Goal: Task Accomplishment & Management: Manage account settings

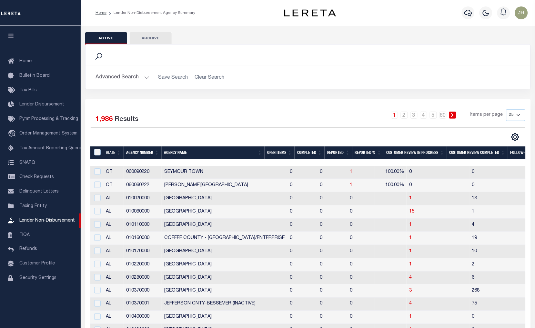
click at [278, 152] on th "Open Items" at bounding box center [279, 152] width 30 height 13
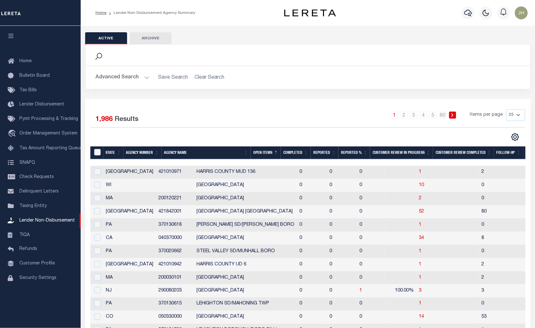
click at [277, 153] on th "Open Items" at bounding box center [266, 152] width 30 height 13
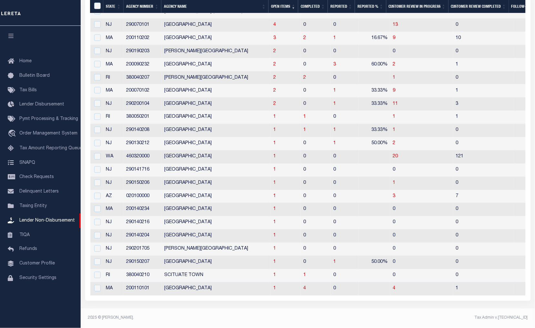
scroll to position [198, 0]
click at [273, 194] on span "1" at bounding box center [274, 196] width 3 height 5
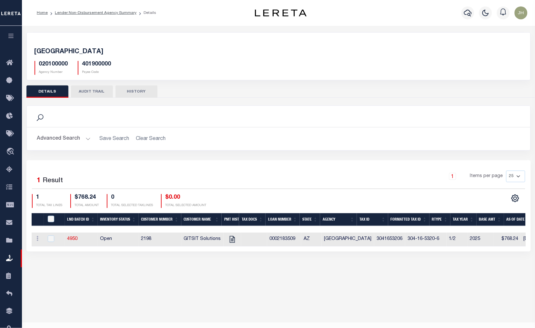
drag, startPoint x: 335, startPoint y: 251, endPoint x: 237, endPoint y: 257, distance: 97.9
click at [237, 256] on div "PIMA COUNTY 020100000 Agency Number 401900000 Payee Code Search Is Is" at bounding box center [278, 148] width 513 height 245
click at [230, 242] on icon "" at bounding box center [232, 239] width 8 height 8
checkbox input "true"
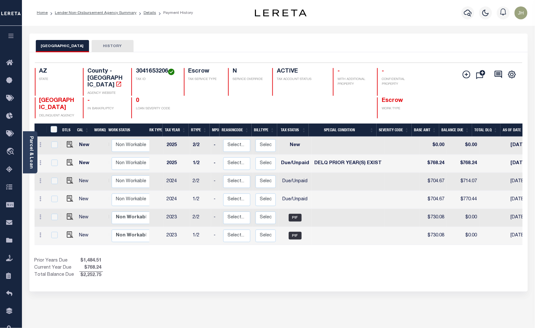
scroll to position [0, 66]
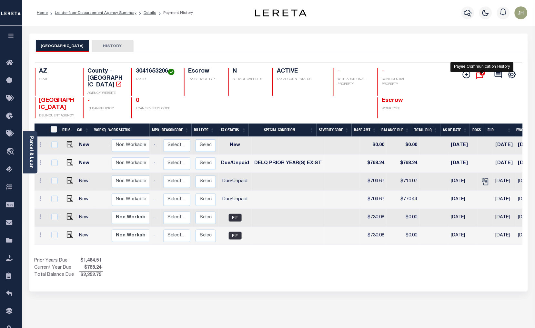
drag, startPoint x: 481, startPoint y: 73, endPoint x: 479, endPoint y: 76, distance: 3.8
click at [481, 73] on icon "" at bounding box center [482, 73] width 6 height 6
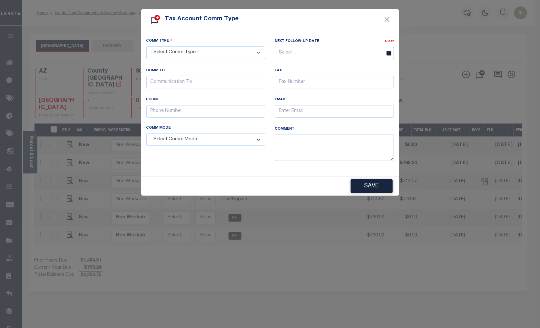
click at [260, 55] on select "- Select Comm Type - Left Message Recd Incomplete Info Recd Incorrect Info Recd…" at bounding box center [205, 52] width 119 height 13
click at [388, 21] on button "Close" at bounding box center [387, 19] width 8 height 8
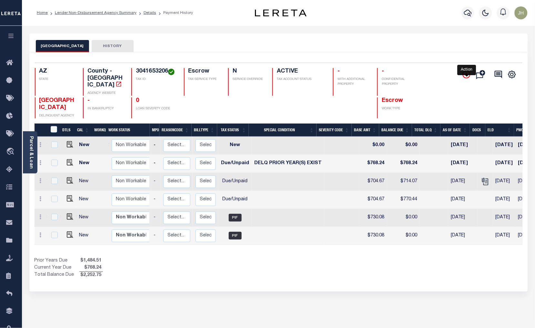
click at [468, 76] on icon "" at bounding box center [466, 75] width 8 height 8
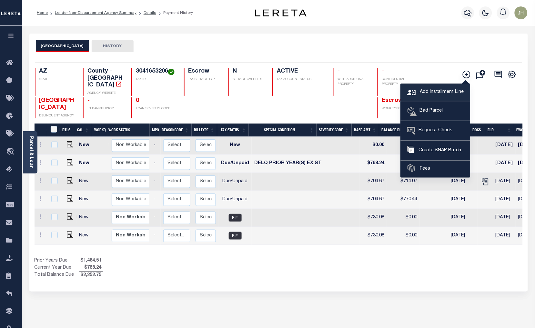
click at [435, 94] on span "Add Installment Line" at bounding box center [440, 92] width 45 height 7
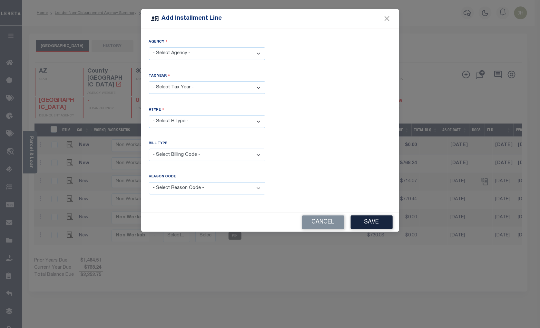
click at [257, 54] on select "- Select Agency - PIMA COUNTY - County" at bounding box center [207, 53] width 116 height 13
select select "401900000"
click at [149, 47] on select "- Select Agency - PIMA COUNTY - County" at bounding box center [207, 53] width 116 height 13
click at [191, 88] on select "- Select Year - 2005 2006 2007 2008 2009 2010 2011 2012 2013 2014 2015 2016 201…" at bounding box center [207, 87] width 116 height 13
select select "2024"
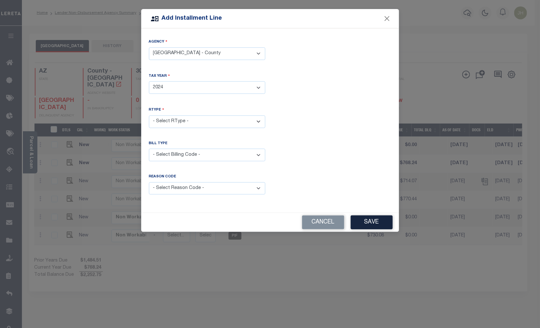
click at [149, 81] on select "- Select Year - 2005 2006 2007 2008 2009 2010 2011 2012 2013 2014 2015 2016 201…" at bounding box center [207, 87] width 116 height 13
drag, startPoint x: 203, startPoint y: 124, endPoint x: 201, endPoint y: 127, distance: 4.1
click at [203, 124] on select "- Select RType - 1/2 2/2" at bounding box center [207, 121] width 116 height 13
select select "0"
click at [149, 115] on select "- Select RType - 1/2 2/2" at bounding box center [207, 121] width 116 height 13
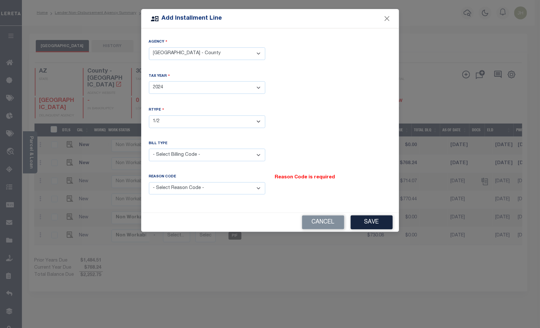
drag, startPoint x: 202, startPoint y: 156, endPoint x: 199, endPoint y: 158, distance: 3.5
click at [202, 156] on select "- Select Billing Code - Regular Delinquent Supplemental Corrected/Adjusted Bill…" at bounding box center [207, 155] width 116 height 13
select select "1"
click at [149, 149] on select "- Select Billing Code - Regular Delinquent Supplemental Corrected/Adjusted Bill…" at bounding box center [207, 155] width 116 height 13
drag, startPoint x: 258, startPoint y: 187, endPoint x: 255, endPoint y: 187, distance: 3.2
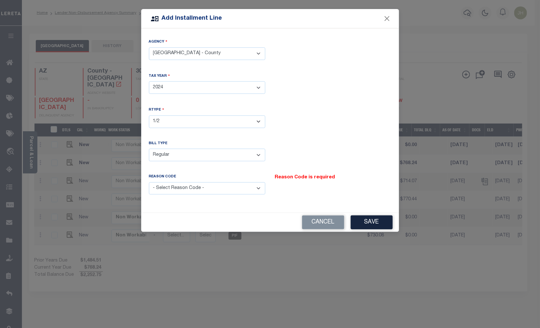
click at [258, 187] on select "- Select Reason Code - Payment Reversal Taxable Value Change Assessment Change …" at bounding box center [207, 188] width 116 height 13
select select "12"
click at [149, 182] on select "- Select Reason Code - Payment Reversal Taxable Value Change Assessment Change …" at bounding box center [207, 188] width 116 height 13
click at [372, 224] on button "Save" at bounding box center [372, 222] width 42 height 14
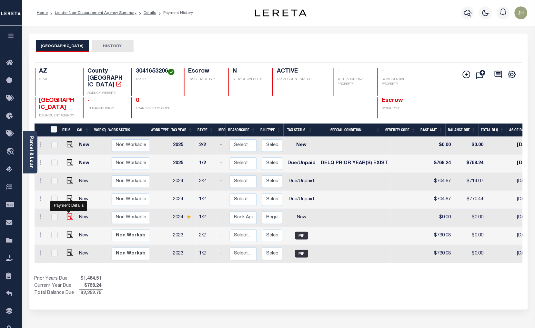
click at [68, 213] on img at bounding box center [70, 216] width 6 height 6
checkbox input "true"
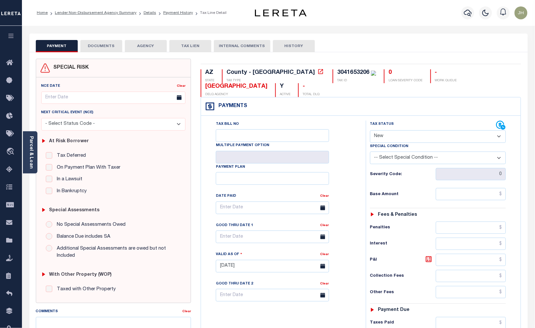
click at [406, 130] on select "- Select Status Code - Open Due/Unpaid Paid Incomplete No Tax Due Internal Refu…" at bounding box center [438, 136] width 136 height 13
select select "DUE"
click at [370, 130] on select "- Select Status Code - Open Due/Unpaid Paid Incomplete No Tax Due Internal Refu…" at bounding box center [438, 136] width 136 height 13
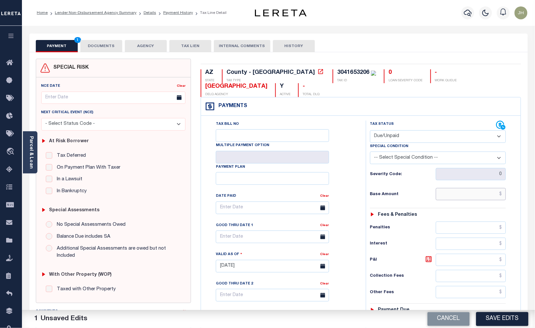
click at [442, 188] on input "text" at bounding box center [471, 194] width 70 height 12
type input "$704.67"
click at [448, 254] on input "text" at bounding box center [471, 260] width 70 height 12
type input "$112.75"
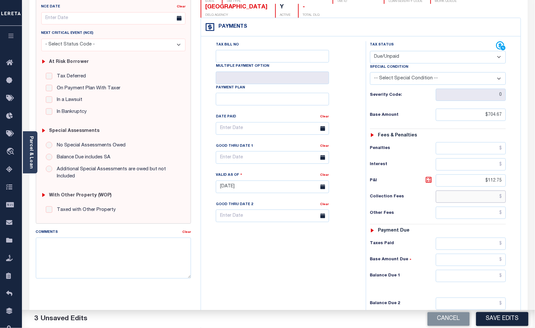
scroll to position [107, 0]
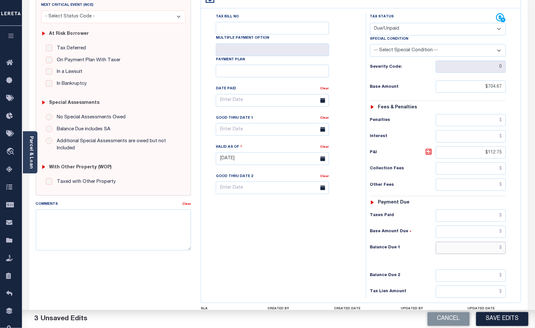
click at [441, 242] on input "text" at bounding box center [471, 248] width 70 height 12
type input "$817.42"
click at [322, 127] on icon at bounding box center [322, 129] width 5 height 5
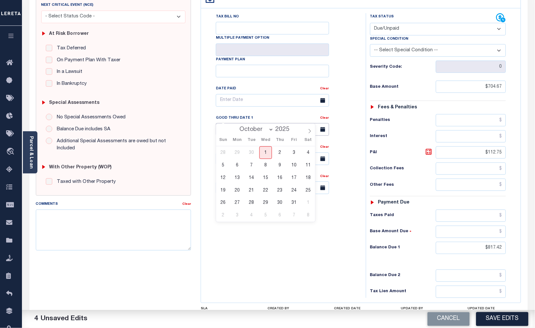
click at [275, 123] on input "text" at bounding box center [272, 129] width 113 height 13
click at [292, 202] on span "31" at bounding box center [294, 203] width 13 height 13
type input "[DATE]"
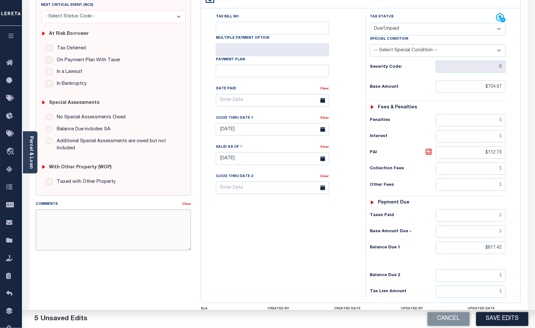
click at [125, 232] on textarea "Comments" at bounding box center [113, 230] width 155 height 41
type textarea "ORIGINAL BILL UNPAID"
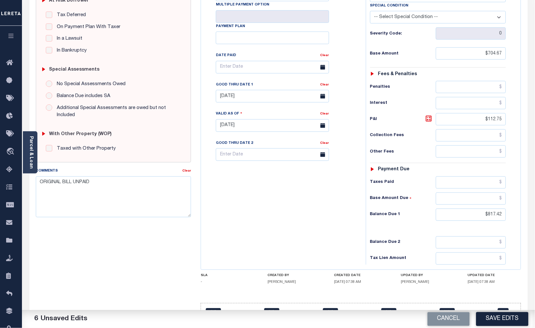
scroll to position [147, 0]
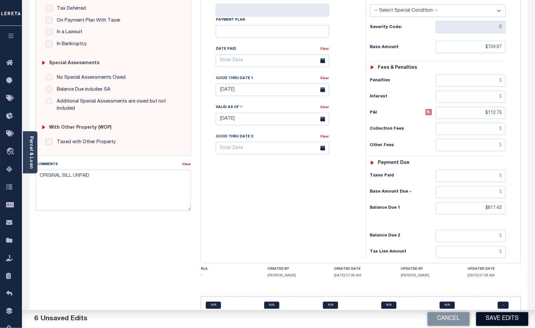
click at [492, 318] on button "Save Edits" at bounding box center [502, 319] width 52 height 14
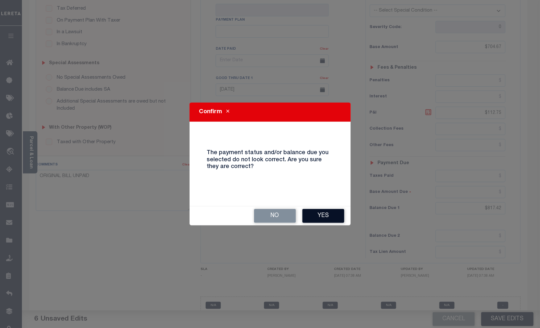
click at [323, 217] on button "Yes" at bounding box center [323, 216] width 42 height 14
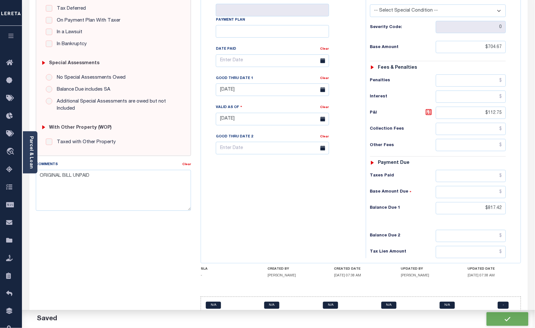
checkbox input "false"
type input "$704.67"
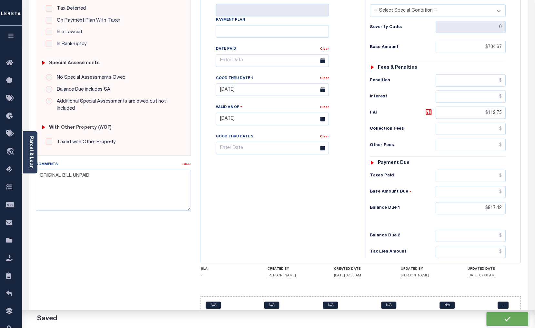
type input "$112.75"
type input "$817.42"
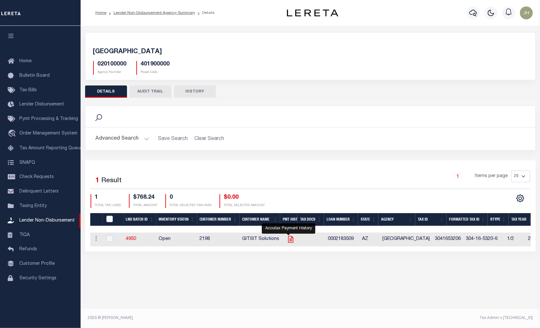
click at [290, 241] on icon "" at bounding box center [291, 239] width 8 height 8
checkbox input "true"
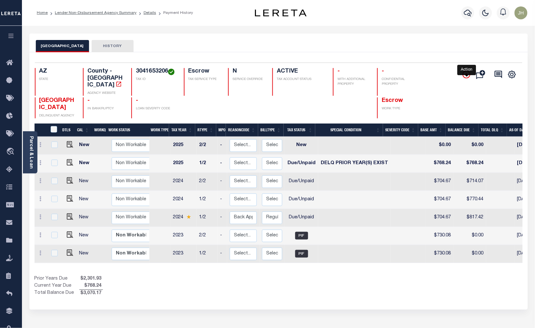
drag, startPoint x: 466, startPoint y: 74, endPoint x: 456, endPoint y: 85, distance: 15.4
click at [465, 74] on icon "" at bounding box center [466, 75] width 8 height 8
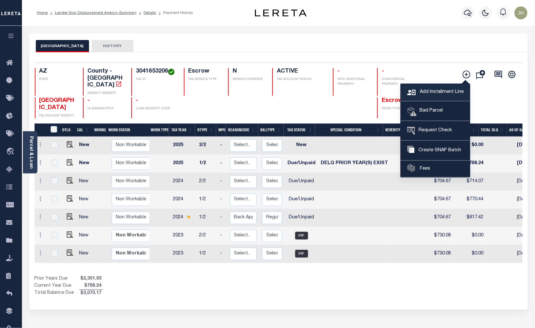
click at [427, 92] on span "Add Installment Line" at bounding box center [440, 92] width 45 height 7
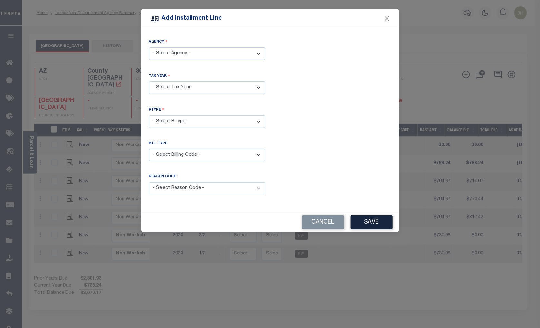
click at [255, 55] on select "- Select Agency - [GEOGRAPHIC_DATA] - County" at bounding box center [207, 53] width 116 height 13
select select "401900000"
click at [149, 47] on select "- Select Agency - [GEOGRAPHIC_DATA] - County" at bounding box center [207, 53] width 116 height 13
click at [188, 86] on select "- Select Year - 2005 2006 2007 2008 2009 2010 2011 2012 2013 2014 2015 2016 201…" at bounding box center [207, 87] width 116 height 13
select select "2024"
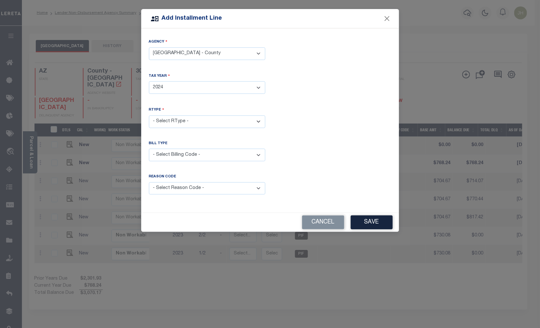
click at [149, 81] on select "- Select Year - 2005 2006 2007 2008 2009 2010 2011 2012 2013 2014 2015 2016 201…" at bounding box center [207, 87] width 116 height 13
click at [192, 121] on select "- Select RType - 1/2 2/2" at bounding box center [207, 121] width 116 height 13
select select "1"
click at [149, 115] on select "- Select RType - 1/2 2/2" at bounding box center [207, 121] width 116 height 13
click at [258, 157] on select "- Select Billing Code - Regular Delinquent Supplemental Corrected/Adjusted Bill…" at bounding box center [207, 155] width 116 height 13
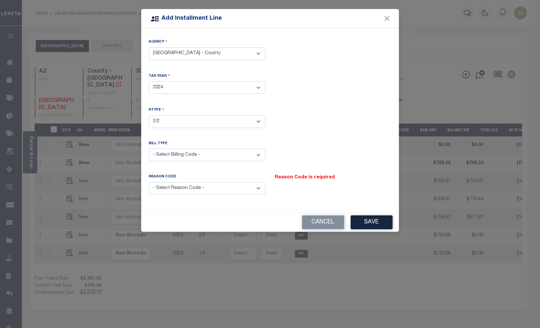
select select "1"
click at [149, 149] on select "- Select Billing Code - Regular Delinquent Supplemental Corrected/Adjusted Bill…" at bounding box center [207, 155] width 116 height 13
click at [192, 187] on select "- Select Reason Code - Payment Reversal Taxable Value Change Assessment Change …" at bounding box center [207, 188] width 116 height 13
select select "12"
click at [149, 182] on select "- Select Reason Code - Payment Reversal Taxable Value Change Assessment Change …" at bounding box center [207, 188] width 116 height 13
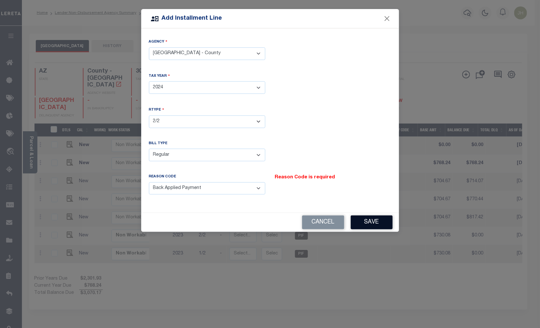
click at [372, 221] on button "Save" at bounding box center [372, 222] width 42 height 14
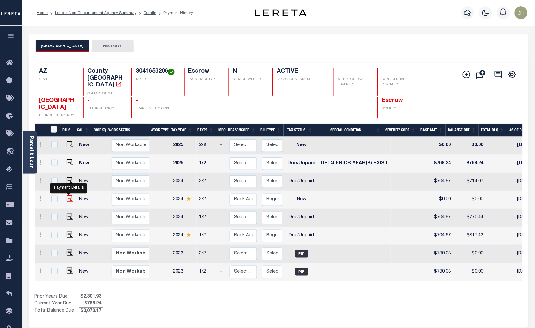
click at [69, 195] on img at bounding box center [70, 198] width 6 height 6
checkbox input "true"
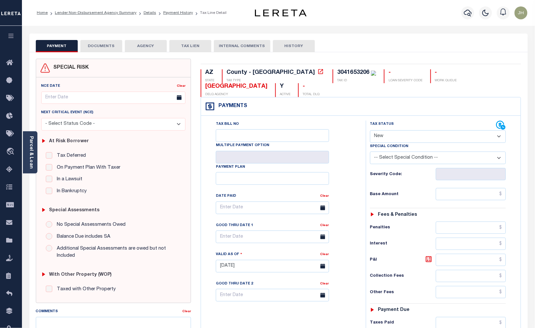
drag, startPoint x: 434, startPoint y: 120, endPoint x: 432, endPoint y: 124, distance: 4.4
click at [434, 130] on select "- Select Status Code - Open Due/Unpaid Paid Incomplete No Tax Due Internal Refu…" at bounding box center [438, 136] width 136 height 13
select select "DUE"
click at [370, 130] on select "- Select Status Code - Open Due/Unpaid Paid Incomplete No Tax Due Internal Refu…" at bounding box center [438, 136] width 136 height 13
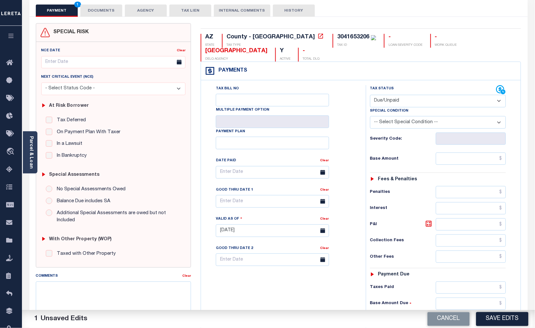
scroll to position [36, 0]
click at [445, 152] on input "text" at bounding box center [471, 158] width 70 height 12
type input "$704.67"
click at [453, 218] on input "text" at bounding box center [471, 224] width 70 height 12
type input "$56.37"
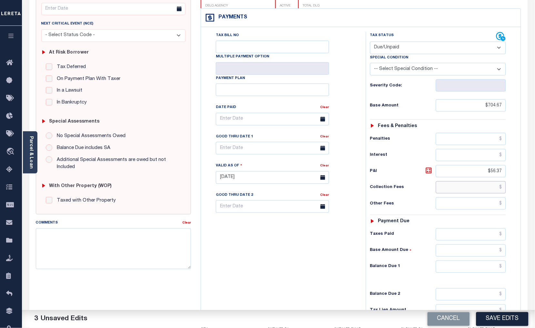
scroll to position [107, 0]
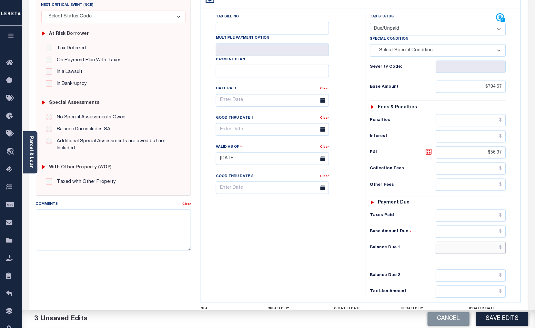
click at [440, 242] on input "text" at bounding box center [471, 248] width 70 height 12
type input "$761.04"
click at [244, 123] on input "text" at bounding box center [272, 129] width 113 height 13
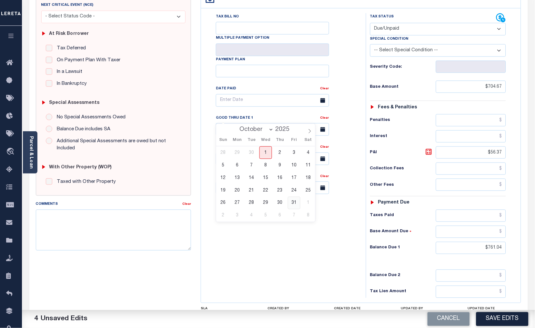
click at [292, 203] on span "31" at bounding box center [294, 203] width 13 height 13
type input "[DATE]"
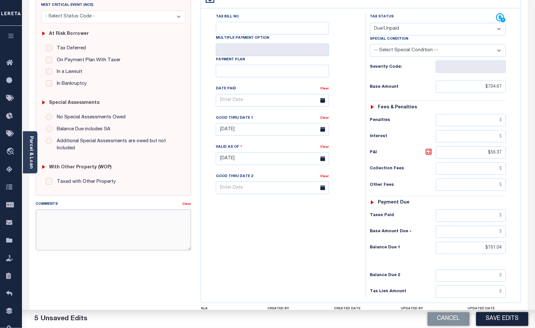
click at [141, 227] on textarea "Comments" at bounding box center [113, 230] width 155 height 41
type textarea "ORIGINAL BASE UNPAID"
click at [285, 259] on div "Tax Bill No Multiple Payment Option Payment Plan Clear" at bounding box center [281, 155] width 158 height 285
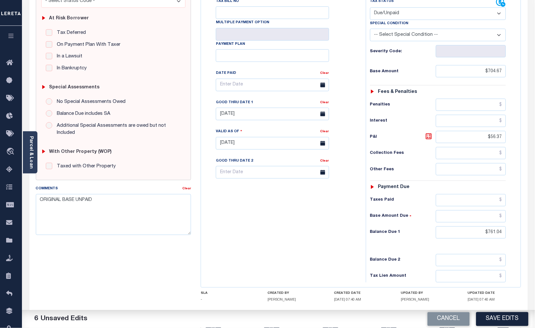
scroll to position [147, 0]
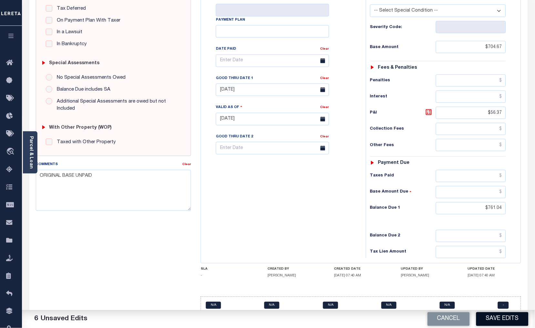
click at [497, 320] on button "Save Edits" at bounding box center [502, 319] width 52 height 14
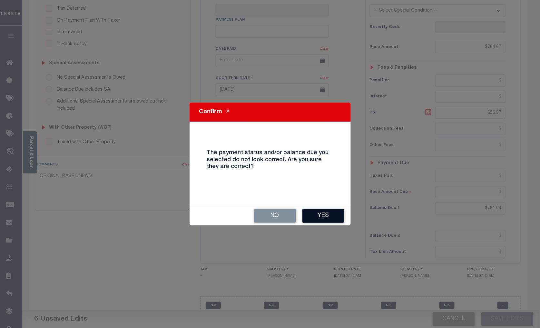
click at [330, 218] on button "Yes" at bounding box center [323, 216] width 42 height 14
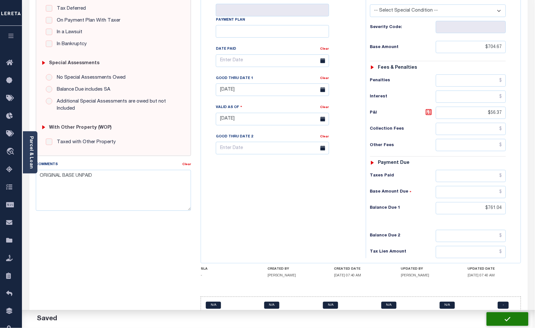
checkbox input "false"
type input "$704.67"
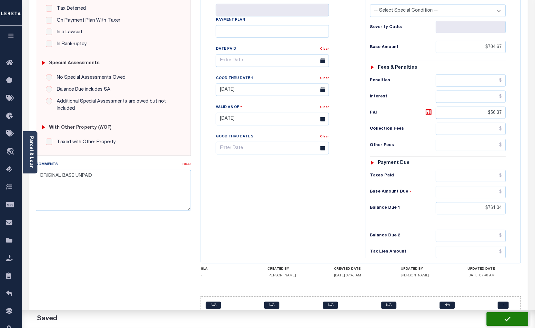
type input "$56.37"
type input "$761.04"
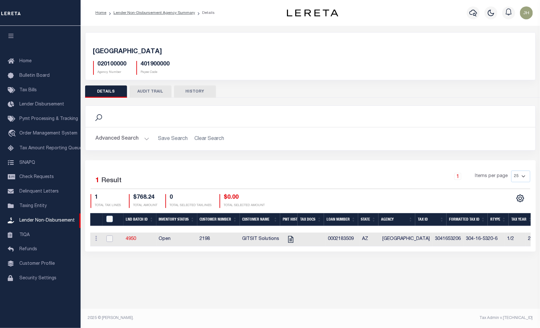
click at [109, 239] on input "checkbox" at bounding box center [109, 238] width 6 height 6
checkbox input "true"
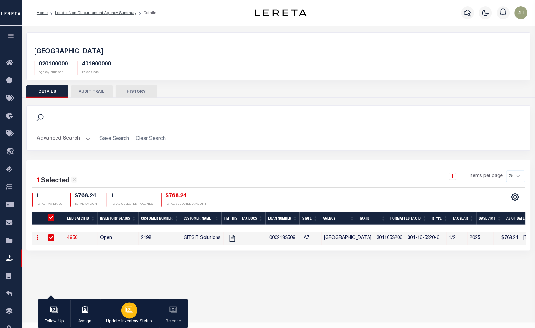
click at [133, 310] on icon "button" at bounding box center [129, 310] width 6 height 5
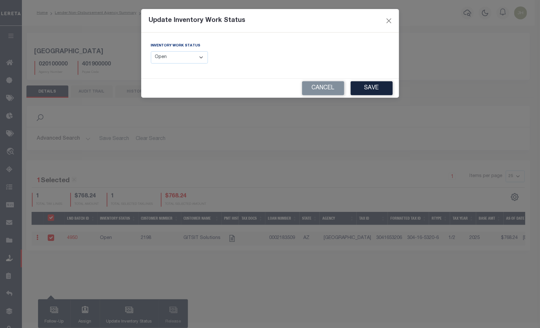
click at [202, 58] on select "--Select-- Open Completed Reported" at bounding box center [179, 57] width 57 height 13
select select "Completed"
click at [151, 51] on select "--Select-- Open Completed Reported" at bounding box center [179, 57] width 57 height 13
click at [366, 89] on button "Save" at bounding box center [372, 88] width 42 height 14
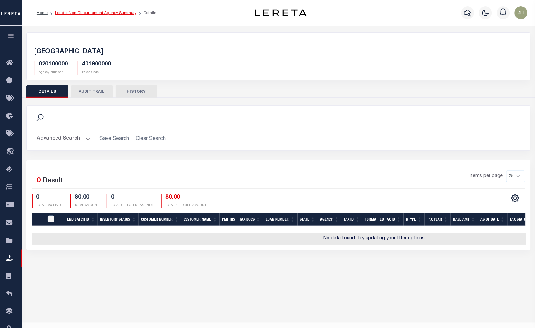
click at [85, 14] on link "Lender Non-Disbursement Agency Summary" at bounding box center [96, 13] width 82 height 4
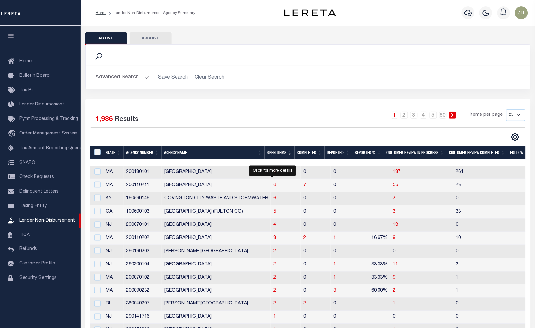
click at [273, 186] on span "6" at bounding box center [274, 185] width 3 height 5
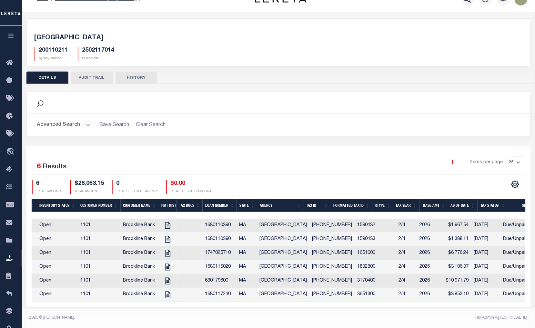
scroll to position [0, 78]
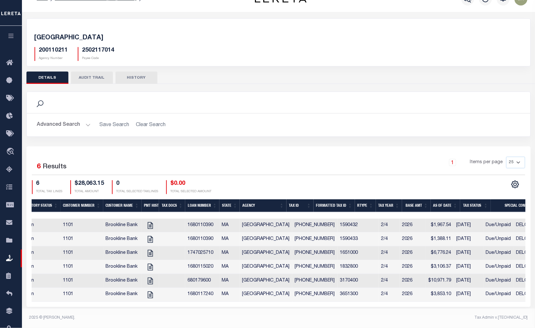
click at [380, 37] on h5 "[GEOGRAPHIC_DATA]" at bounding box center [278, 38] width 488 height 8
click at [151, 221] on icon "" at bounding box center [150, 225] width 8 height 8
checkbox input "true"
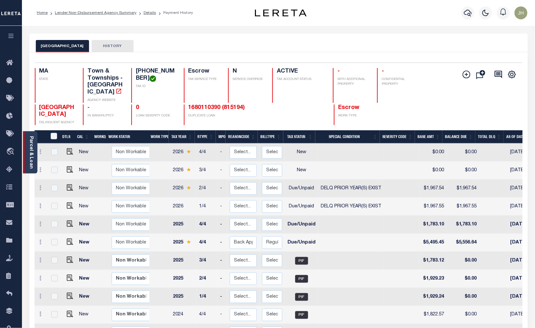
click at [28, 151] on div "Parcel & Loan" at bounding box center [30, 152] width 15 height 42
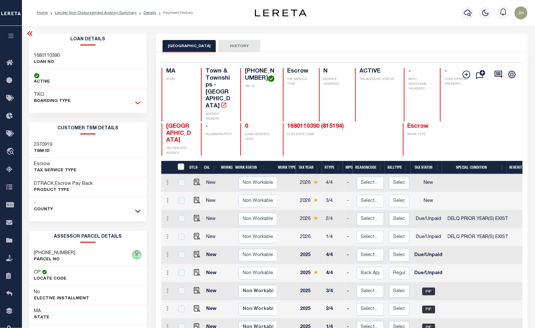
click at [138, 103] on icon at bounding box center [137, 102] width 5 height 7
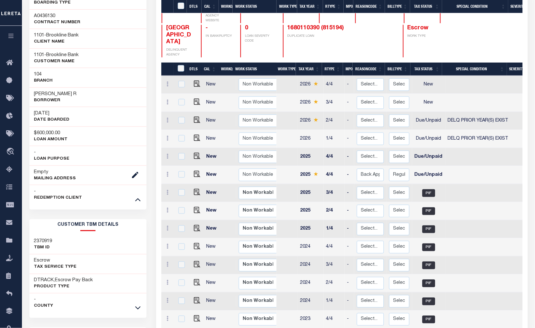
scroll to position [179, 0]
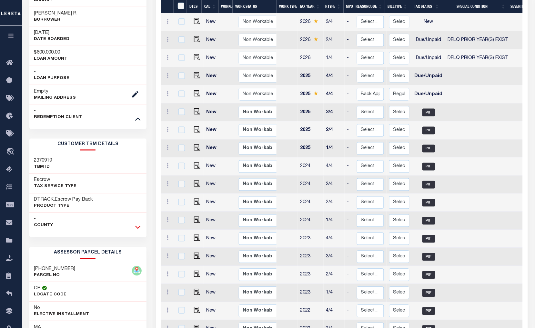
click at [139, 227] on icon at bounding box center [137, 227] width 5 height 7
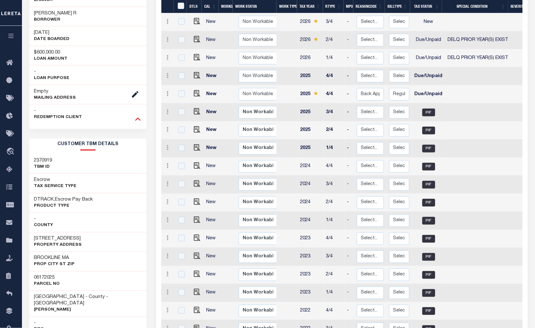
click at [139, 120] on icon at bounding box center [137, 119] width 5 height 3
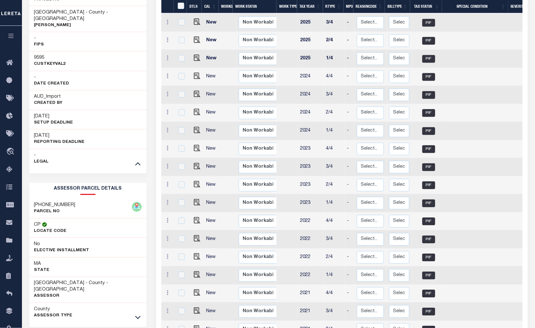
scroll to position [286, 0]
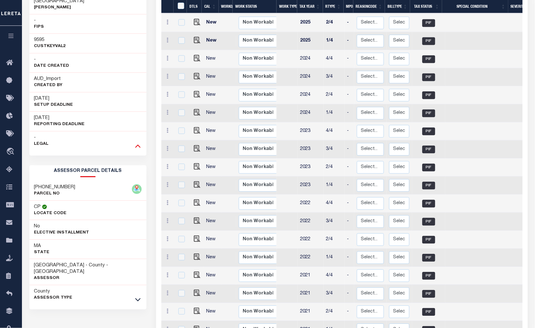
click at [136, 142] on icon at bounding box center [137, 145] width 5 height 7
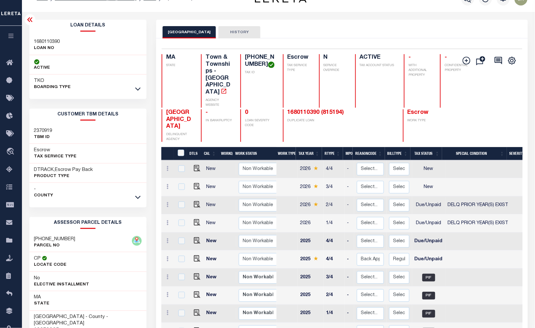
scroll to position [0, 0]
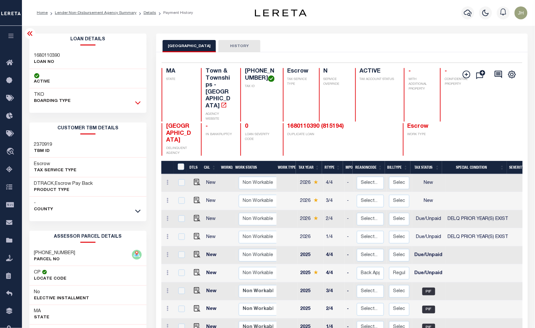
click at [139, 104] on icon at bounding box center [137, 102] width 5 height 7
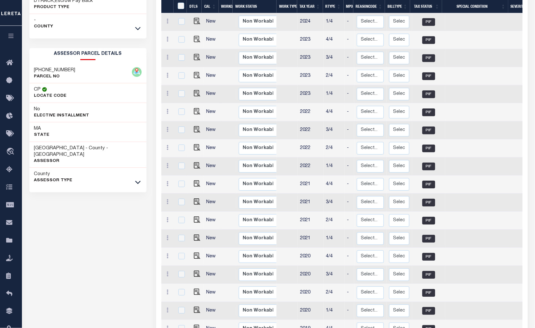
scroll to position [394, 0]
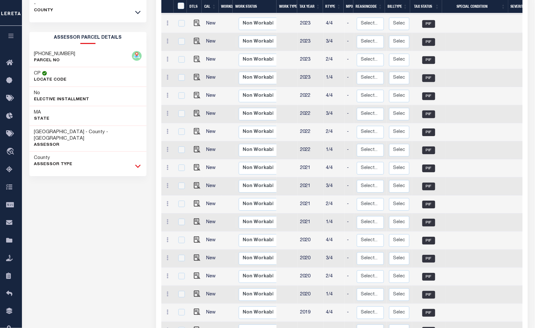
click at [139, 162] on icon at bounding box center [137, 165] width 5 height 7
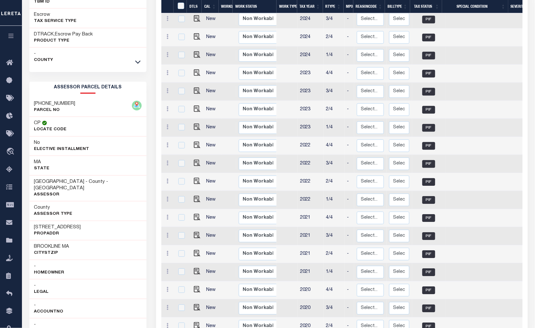
scroll to position [251, 0]
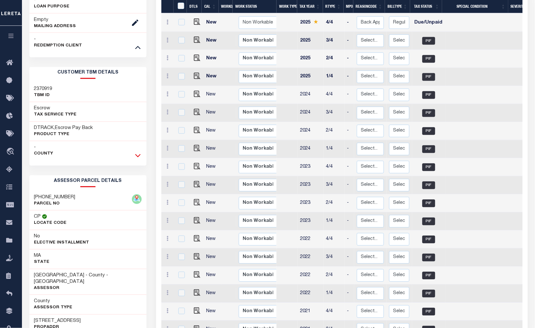
click at [135, 156] on icon at bounding box center [137, 155] width 5 height 7
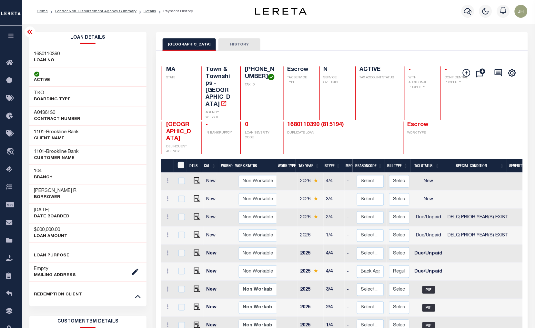
scroll to position [0, 0]
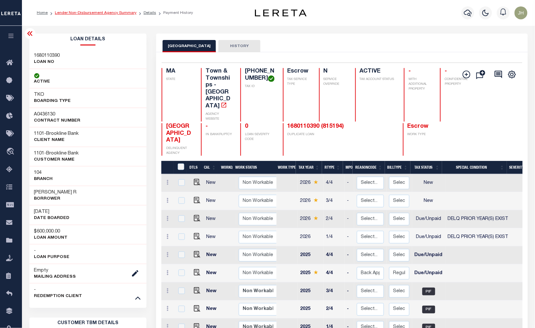
click at [74, 12] on link "Lender Non-Disbursement Agency Summary" at bounding box center [96, 13] width 82 height 4
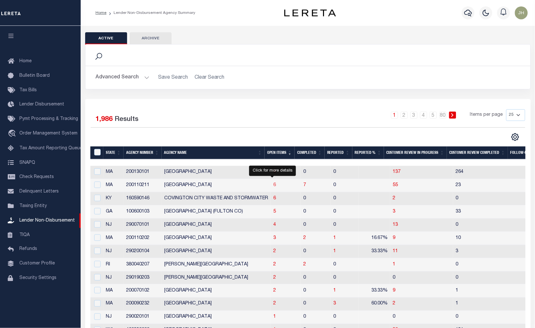
click at [273, 187] on span "6" at bounding box center [274, 185] width 3 height 5
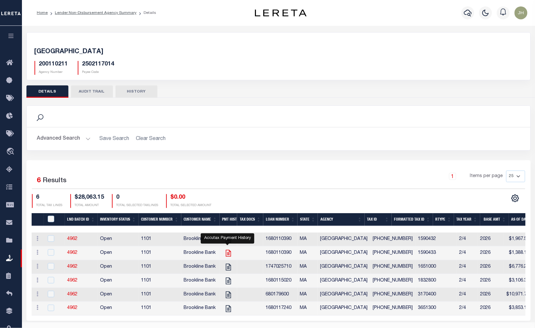
click at [227, 257] on icon "" at bounding box center [227, 253] width 5 height 7
checkbox input "true"
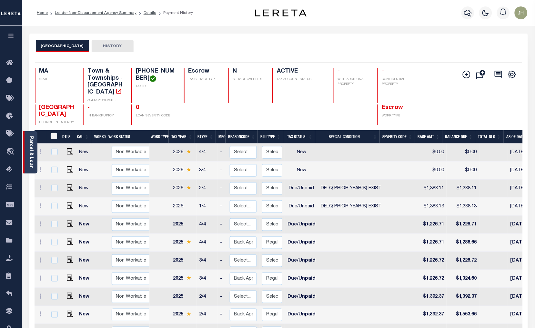
click at [31, 150] on link "Parcel & Loan" at bounding box center [31, 152] width 5 height 33
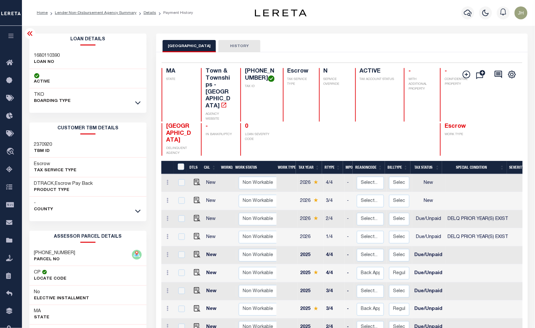
click at [137, 107] on div "TKO BOARDING TYPE" at bounding box center [87, 97] width 117 height 19
click at [138, 102] on icon at bounding box center [137, 102] width 5 height 7
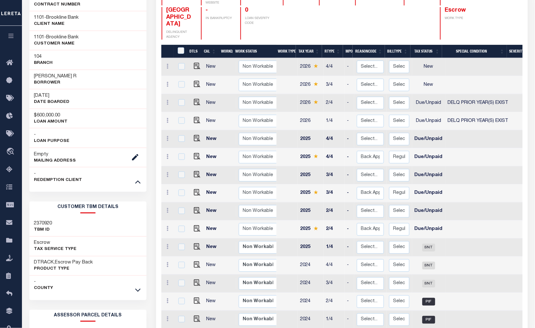
scroll to position [143, 0]
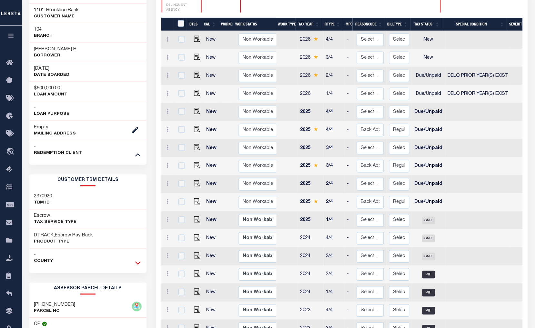
drag, startPoint x: 136, startPoint y: 263, endPoint x: 132, endPoint y: 263, distance: 4.6
click at [136, 263] on icon at bounding box center [137, 263] width 5 height 7
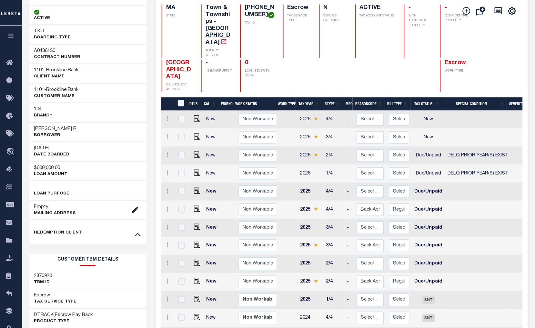
scroll to position [0, 0]
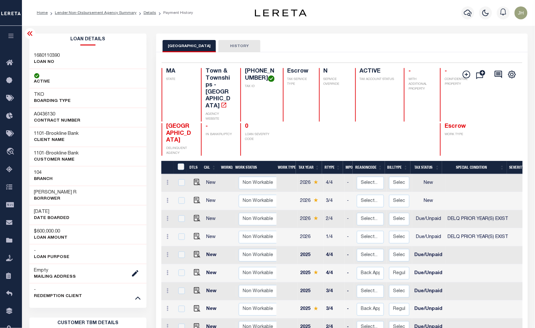
click at [29, 34] on icon at bounding box center [30, 34] width 8 height 8
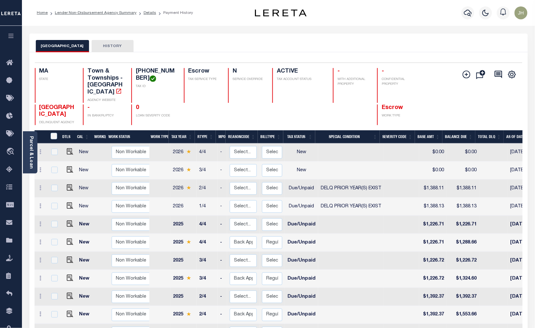
click at [29, 34] on div "BROOKLINE TOWN HISTORY" at bounding box center [278, 43] width 498 height 19
click at [80, 13] on link "Lender Non-Disbursement Agency Summary" at bounding box center [96, 13] width 82 height 4
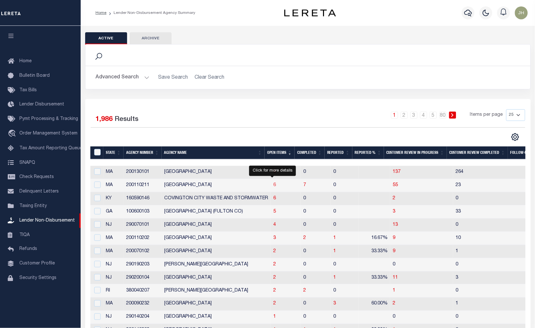
click at [273, 186] on span "6" at bounding box center [274, 185] width 3 height 5
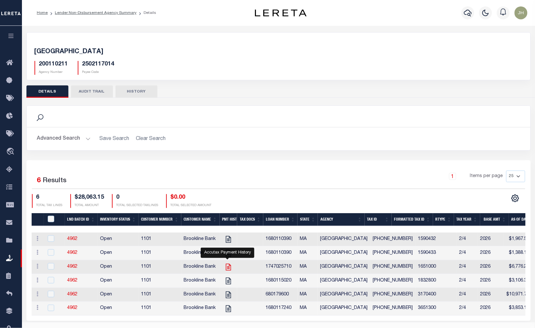
click at [227, 266] on icon "" at bounding box center [228, 267] width 8 height 8
checkbox input "true"
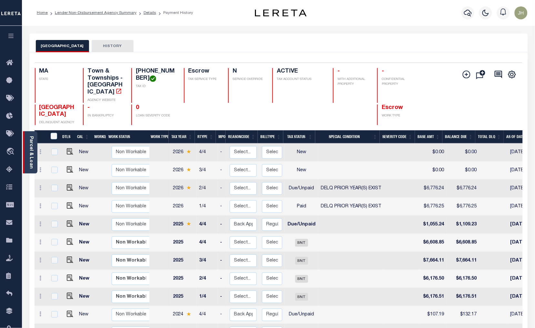
click at [31, 150] on link "Parcel & Loan" at bounding box center [31, 152] width 5 height 33
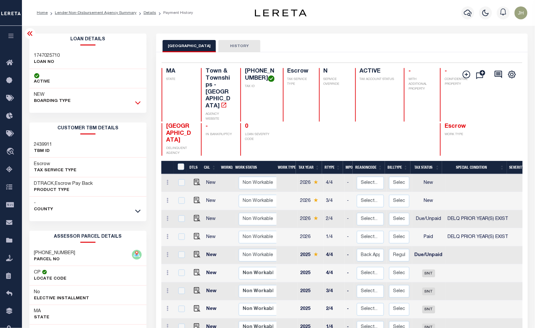
click at [137, 102] on icon at bounding box center [137, 102] width 5 height 7
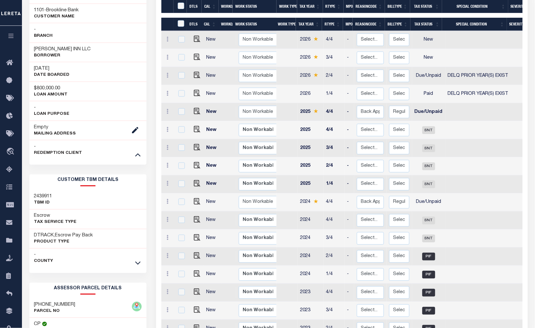
scroll to position [251, 0]
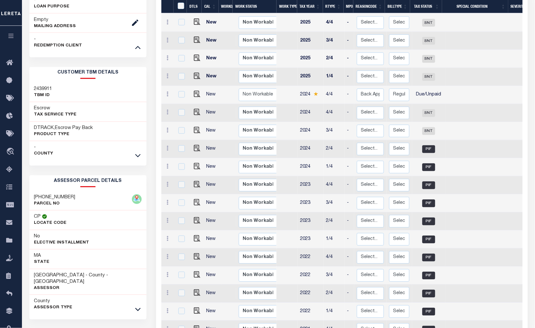
drag, startPoint x: 136, startPoint y: 155, endPoint x: 125, endPoint y: 159, distance: 11.6
click at [136, 155] on icon at bounding box center [137, 155] width 5 height 3
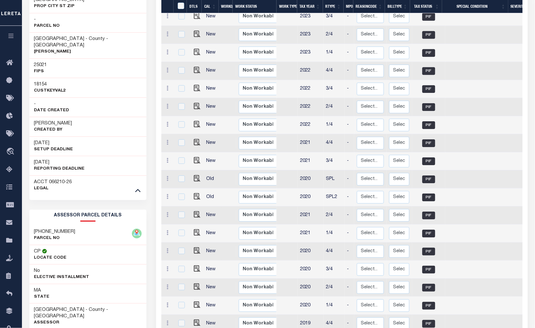
scroll to position [466, 0]
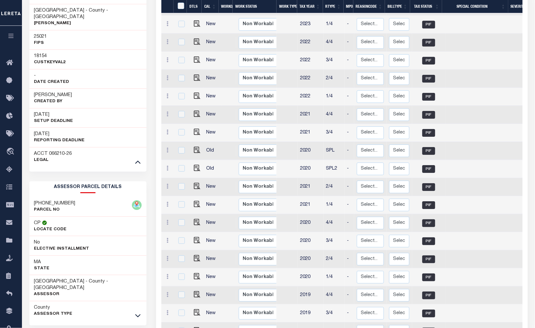
click at [113, 263] on div "MA State" at bounding box center [87, 266] width 117 height 20
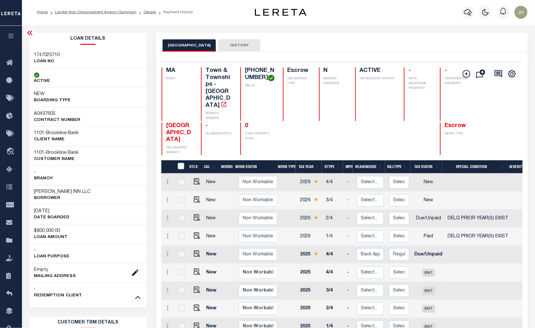
scroll to position [0, 0]
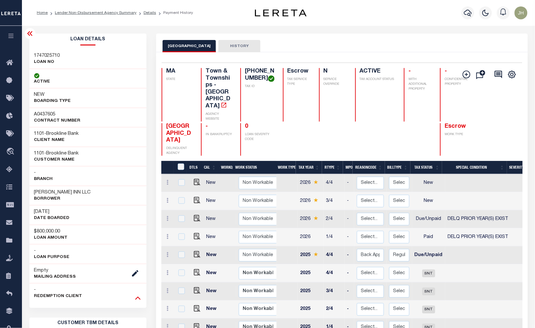
click at [136, 299] on icon at bounding box center [137, 297] width 5 height 7
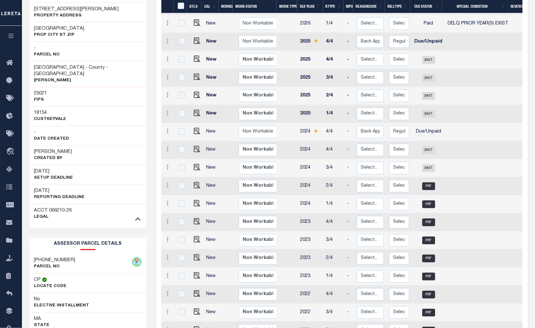
scroll to position [215, 0]
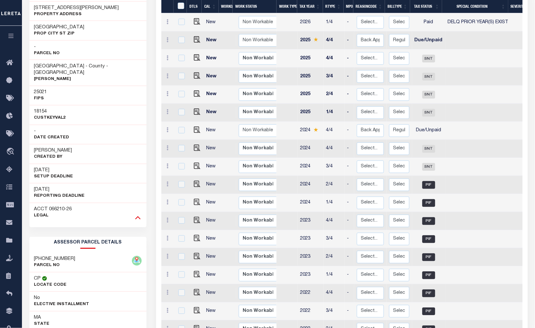
click at [139, 214] on icon at bounding box center [137, 217] width 5 height 7
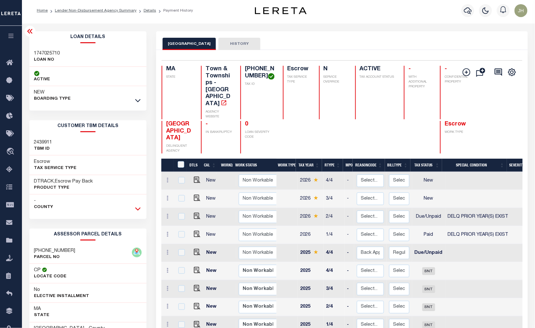
scroll to position [0, 0]
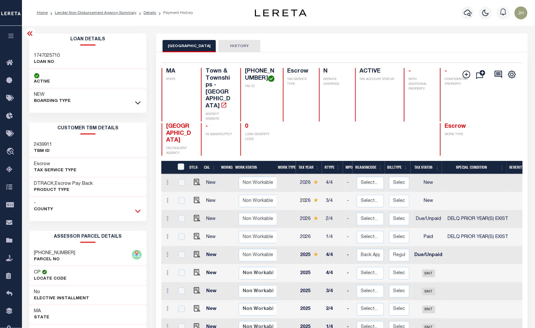
click at [139, 211] on icon at bounding box center [137, 211] width 5 height 3
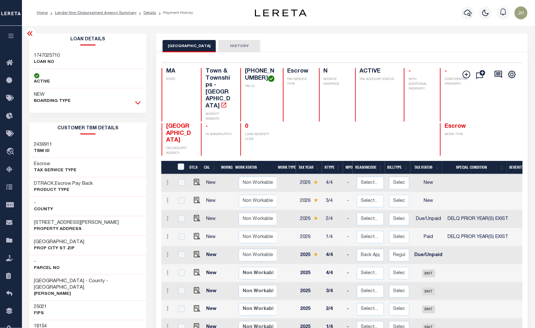
click at [136, 103] on icon at bounding box center [137, 103] width 5 height 3
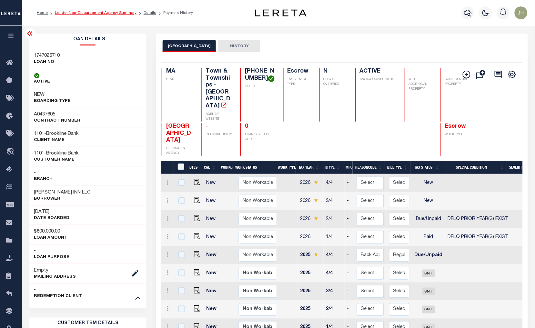
click at [79, 14] on link "Lender Non-Disbursement Agency Summary" at bounding box center [96, 13] width 82 height 4
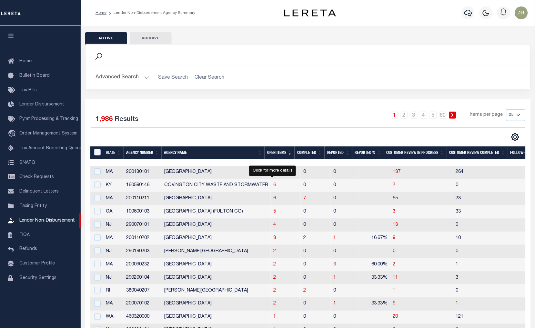
click at [273, 185] on span "6" at bounding box center [274, 185] width 3 height 5
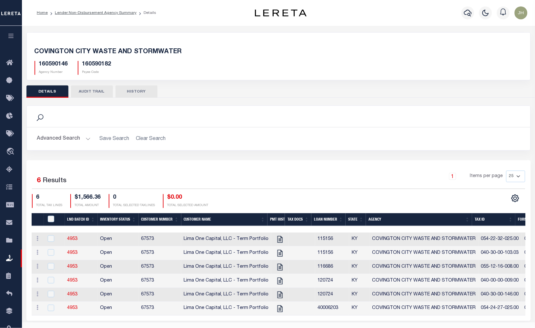
click at [72, 15] on li "Lender Non-Disbursement Agency Summary" at bounding box center [92, 13] width 89 height 6
click at [91, 12] on link "Lender Non-Disbursement Agency Summary" at bounding box center [96, 13] width 82 height 4
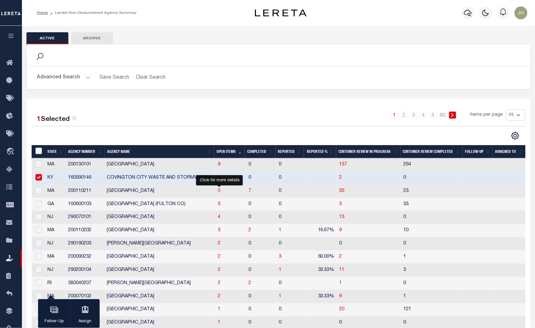
click at [218, 192] on span "6" at bounding box center [219, 191] width 3 height 5
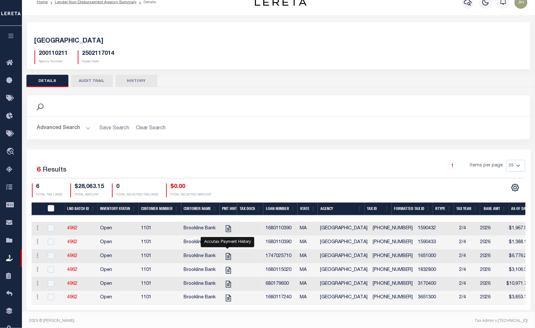
scroll to position [18, 0]
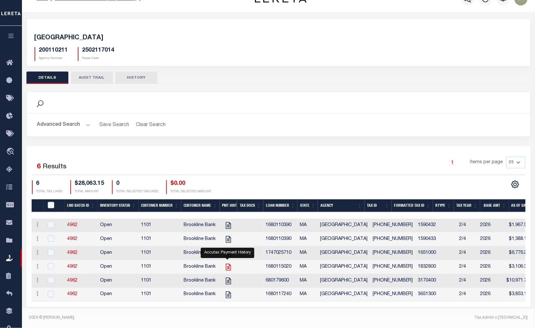
click at [225, 264] on icon "" at bounding box center [227, 267] width 5 height 7
checkbox input "true"
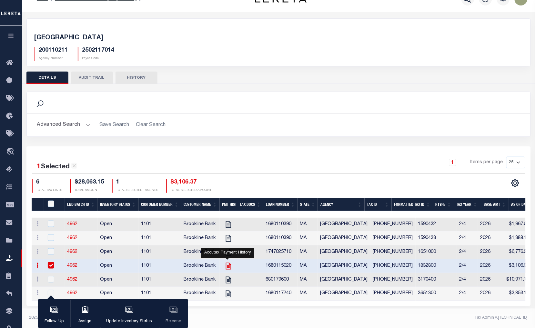
scroll to position [17, 0]
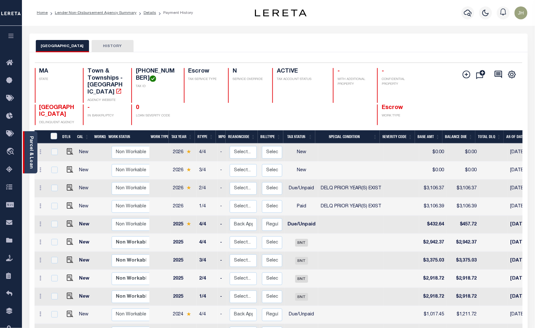
click at [27, 146] on div "Parcel & Loan" at bounding box center [30, 152] width 15 height 42
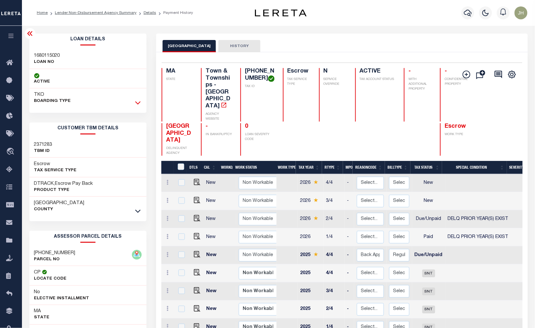
click at [137, 103] on icon at bounding box center [137, 102] width 5 height 7
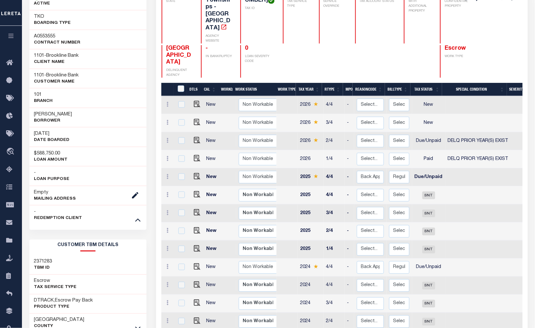
scroll to position [179, 0]
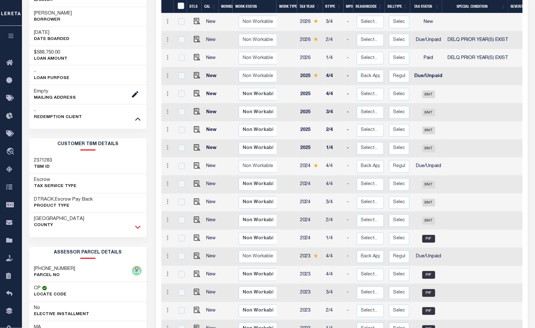
click at [138, 229] on icon at bounding box center [137, 227] width 5 height 3
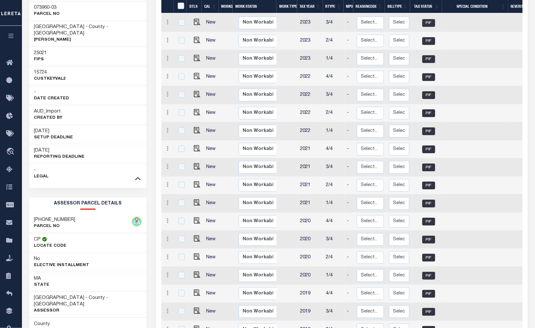
scroll to position [466, 0]
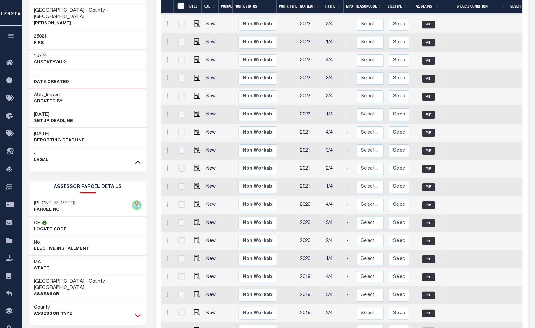
click at [136, 312] on icon at bounding box center [137, 315] width 5 height 7
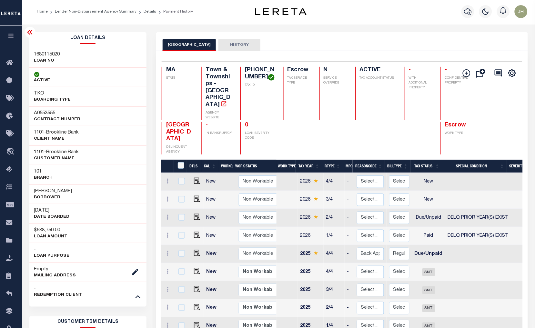
scroll to position [0, 0]
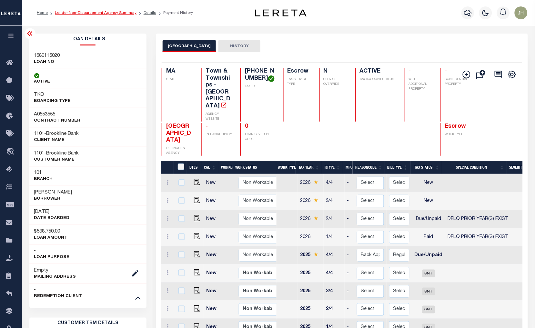
click at [91, 14] on link "Lender Non-Disbursement Agency Summary" at bounding box center [96, 13] width 82 height 4
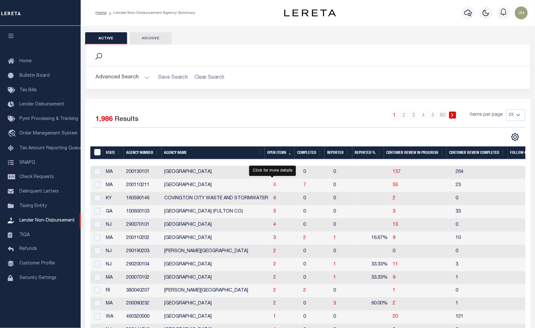
click at [273, 186] on span "6" at bounding box center [274, 185] width 3 height 5
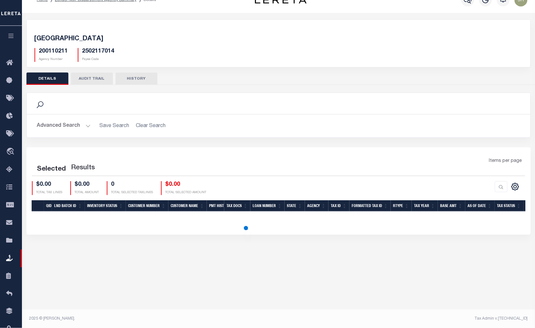
scroll to position [14, 0]
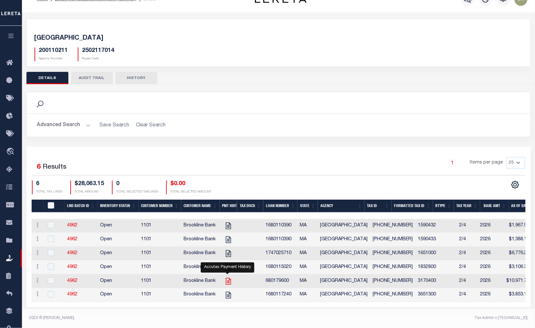
click at [229, 283] on icon "" at bounding box center [228, 281] width 8 height 8
checkbox input "true"
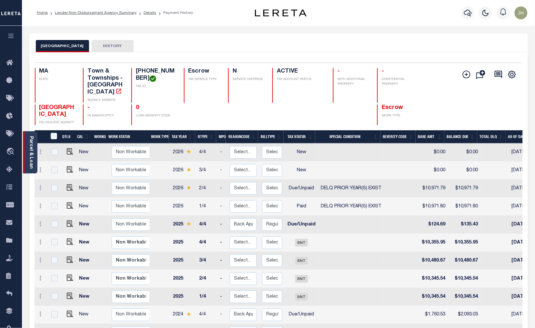
click at [31, 155] on link "Parcel & Loan" at bounding box center [31, 152] width 5 height 33
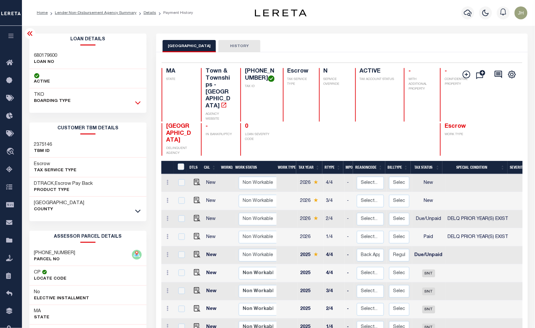
click at [138, 103] on icon at bounding box center [137, 102] width 5 height 7
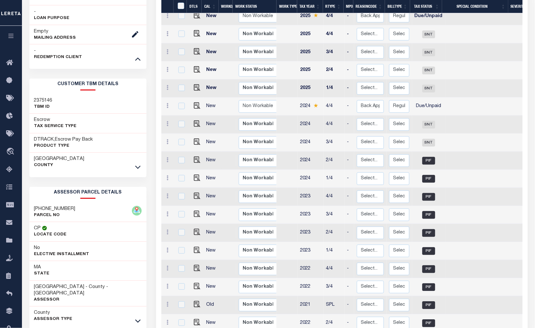
scroll to position [251, 0]
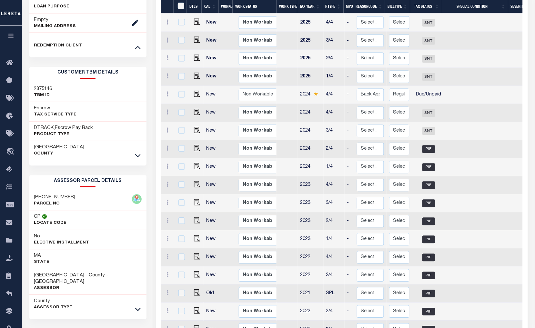
click at [137, 156] on icon at bounding box center [137, 155] width 5 height 7
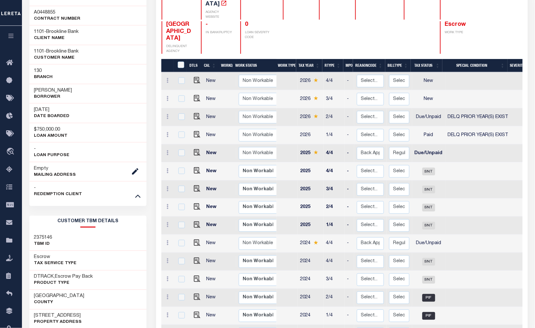
scroll to position [0, 0]
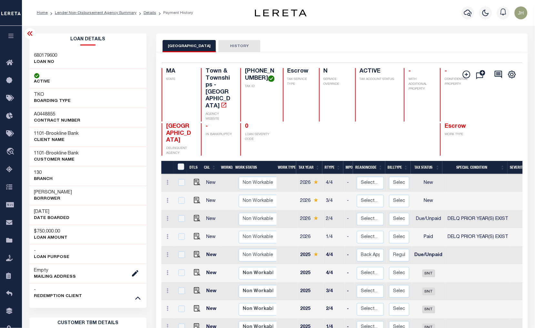
drag, startPoint x: 83, startPoint y: 13, endPoint x: 83, endPoint y: 28, distance: 14.8
click at [83, 13] on link "Lender Non-Disbursement Agency Summary" at bounding box center [96, 13] width 82 height 4
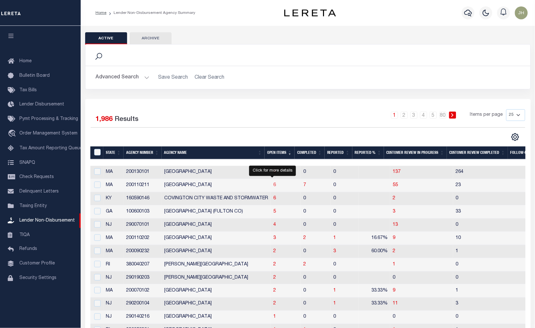
click at [273, 186] on span "6" at bounding box center [274, 185] width 3 height 5
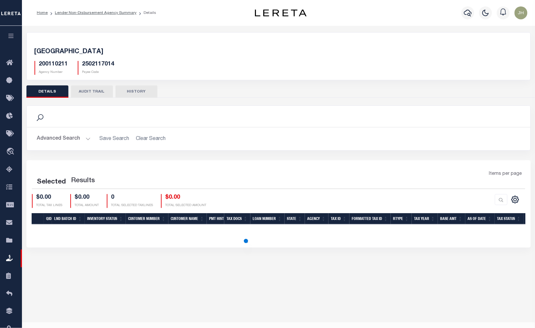
scroll to position [14, 0]
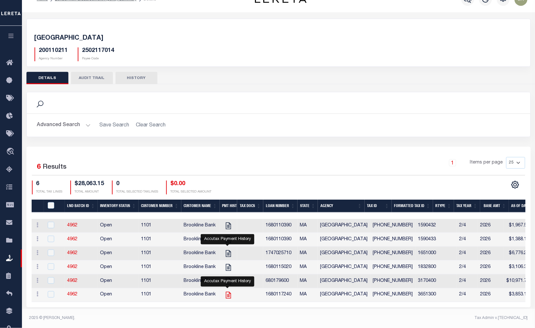
click at [227, 299] on icon "" at bounding box center [228, 295] width 8 height 8
checkbox input "true"
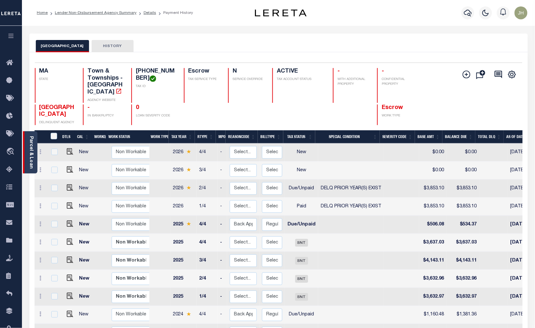
click at [32, 145] on link "Parcel & Loan" at bounding box center [31, 152] width 5 height 33
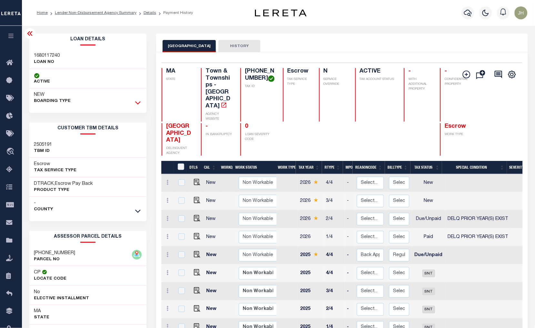
click at [140, 103] on icon at bounding box center [137, 102] width 5 height 7
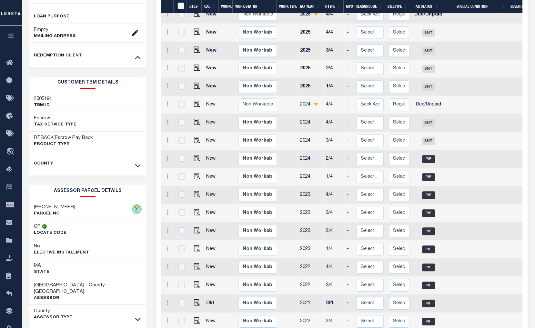
scroll to position [251, 0]
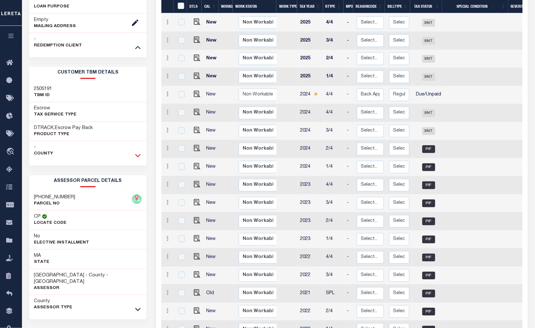
click at [139, 155] on icon at bounding box center [137, 155] width 5 height 7
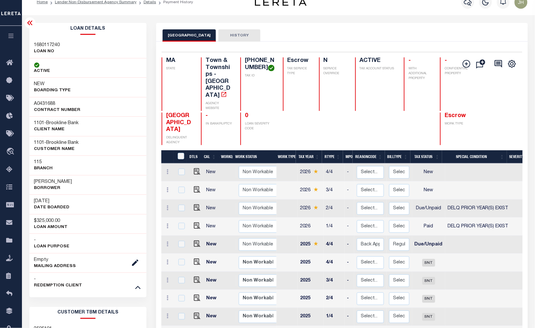
scroll to position [0, 0]
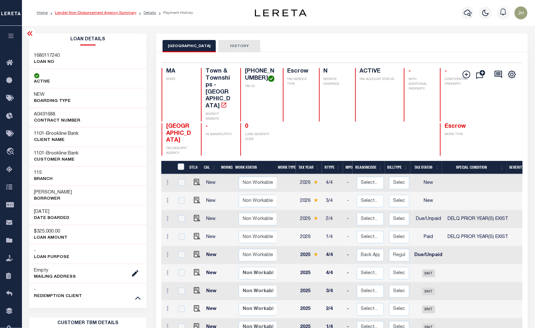
click at [86, 15] on link "Lender Non-Disbursement Agency Summary" at bounding box center [96, 13] width 82 height 4
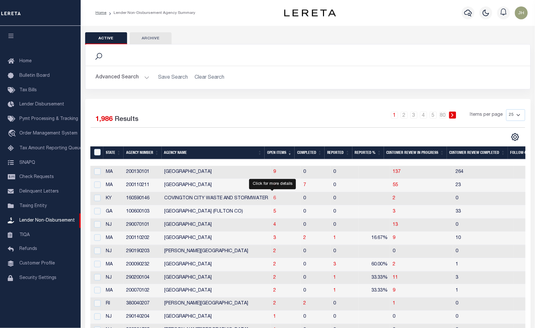
click at [273, 199] on span "6" at bounding box center [274, 198] width 3 height 5
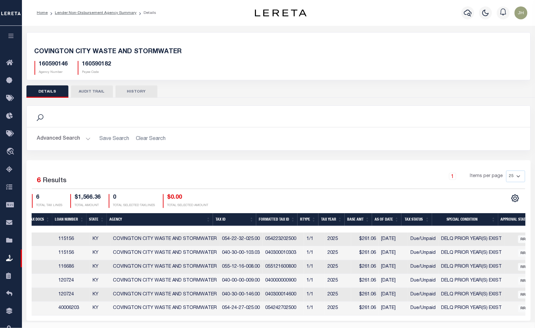
scroll to position [0, 281]
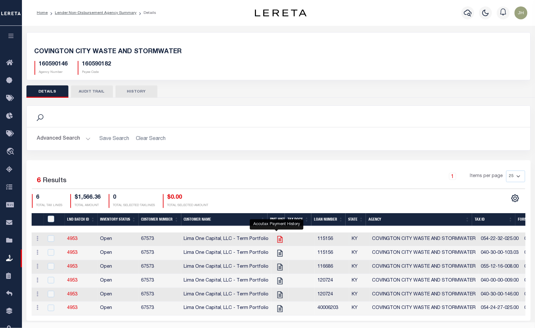
drag, startPoint x: 276, startPoint y: 242, endPoint x: 270, endPoint y: 251, distance: 10.8
click at [276, 242] on icon "" at bounding box center [280, 239] width 8 height 8
checkbox input "true"
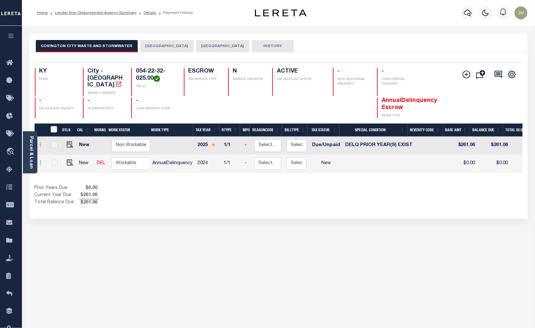
click at [32, 258] on div "COVINGTON CITY WASTE AND STORMWATER [GEOGRAPHIC_DATA] KENTON COUNTY HISTORY 2 1" at bounding box center [279, 219] width 508 height 370
click at [30, 150] on link "Parcel & Loan" at bounding box center [31, 152] width 5 height 33
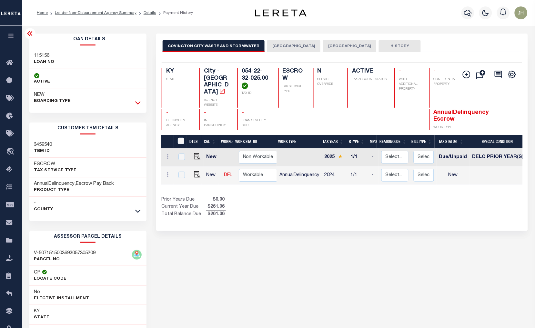
click at [139, 104] on icon at bounding box center [137, 102] width 5 height 7
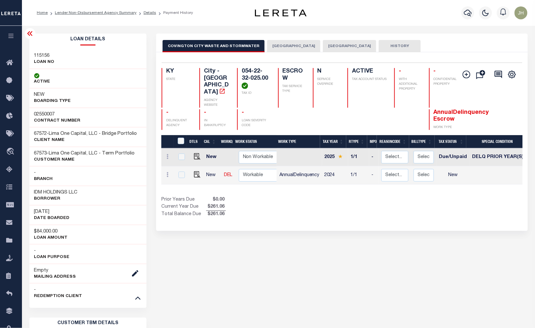
click at [136, 300] on icon at bounding box center [137, 298] width 5 height 3
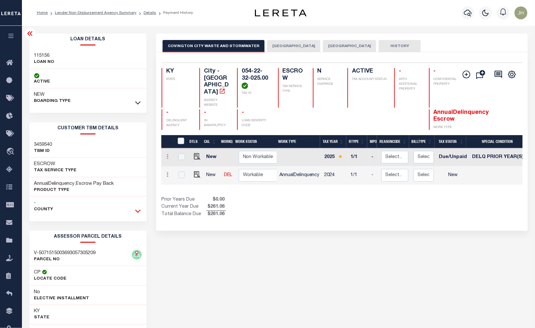
click at [136, 213] on icon at bounding box center [137, 211] width 5 height 7
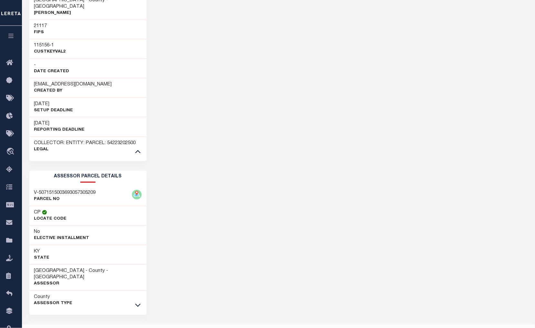
scroll to position [285, 0]
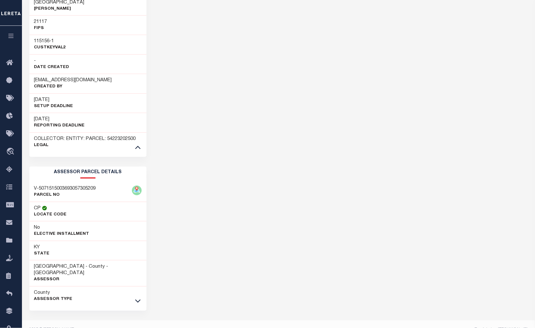
click at [311, 114] on div "COVINGTON CITY WASTE AND STORMWATER [GEOGRAPHIC_DATA] KENTON COUNTY HISTORY 2 1" at bounding box center [341, 44] width 381 height 591
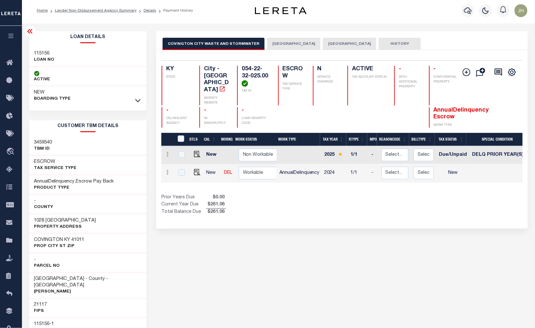
scroll to position [0, 0]
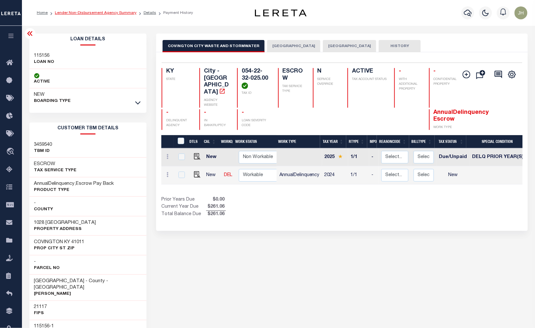
click at [75, 13] on link "Lender Non-Disbursement Agency Summary" at bounding box center [96, 13] width 82 height 4
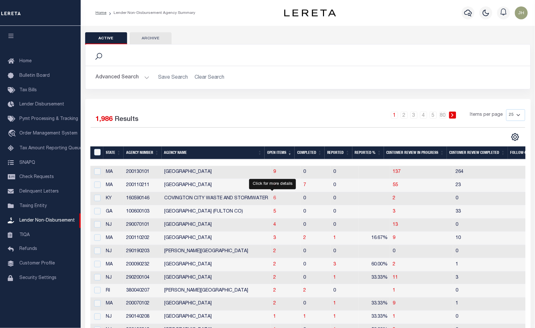
click at [273, 200] on span "6" at bounding box center [274, 198] width 3 height 5
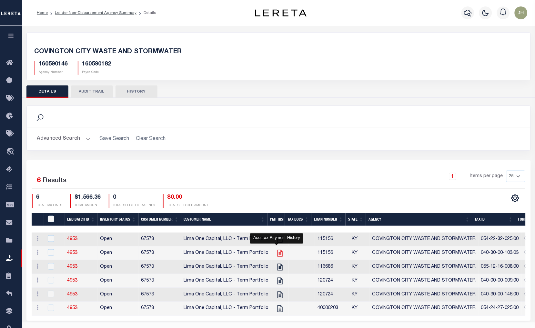
click at [277, 256] on icon "" at bounding box center [280, 253] width 8 height 8
checkbox input "true"
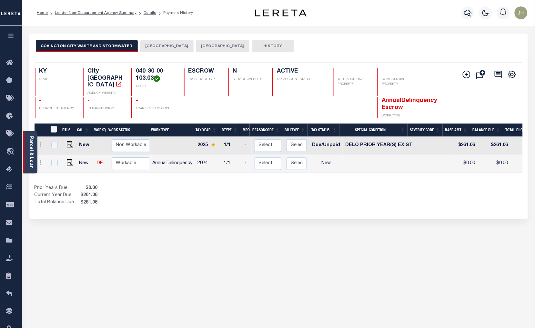
click at [32, 142] on link "Parcel & Loan" at bounding box center [31, 152] width 5 height 33
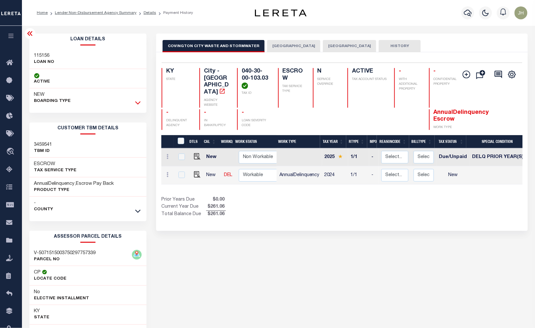
click at [136, 104] on icon at bounding box center [137, 102] width 5 height 7
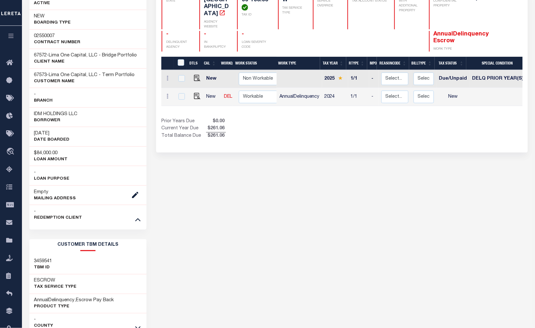
scroll to position [107, 0]
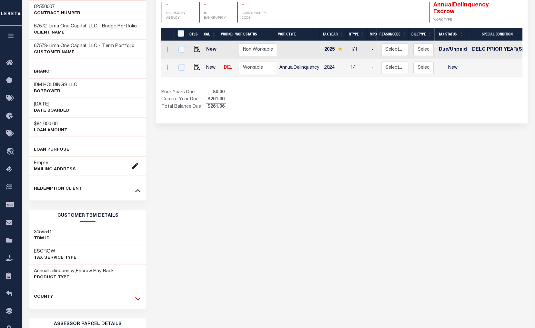
click at [137, 300] on icon at bounding box center [137, 298] width 5 height 7
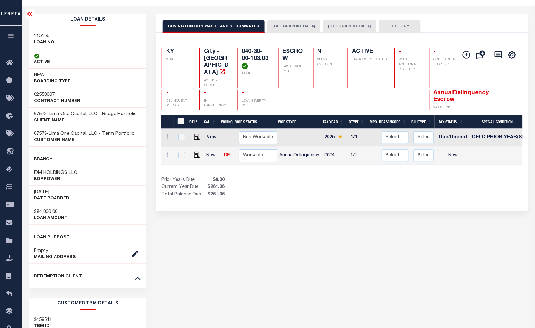
scroll to position [0, 0]
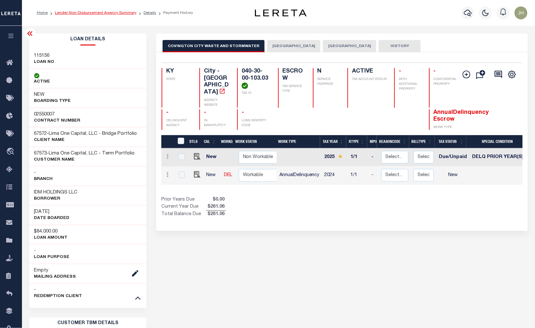
click at [86, 13] on link "Lender Non-Disbursement Agency Summary" at bounding box center [96, 13] width 82 height 4
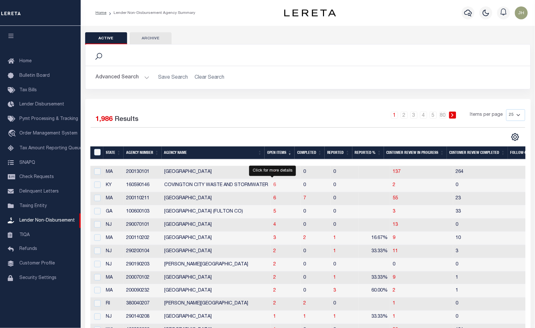
click at [273, 186] on span "6" at bounding box center [274, 185] width 3 height 5
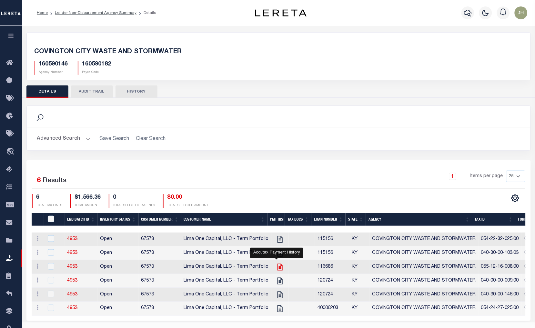
click at [276, 270] on icon "" at bounding box center [280, 267] width 8 height 8
checkbox input "true"
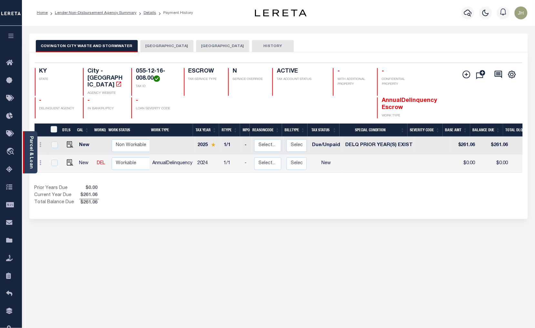
click at [33, 145] on link "Parcel & Loan" at bounding box center [31, 152] width 5 height 33
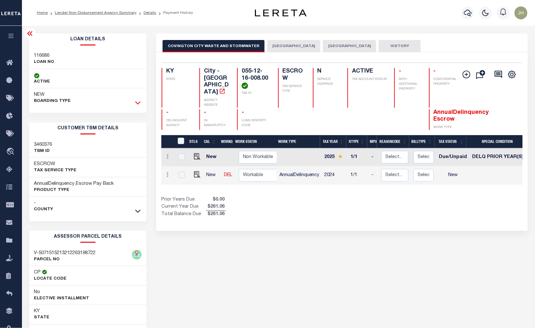
click at [138, 103] on icon at bounding box center [137, 102] width 5 height 7
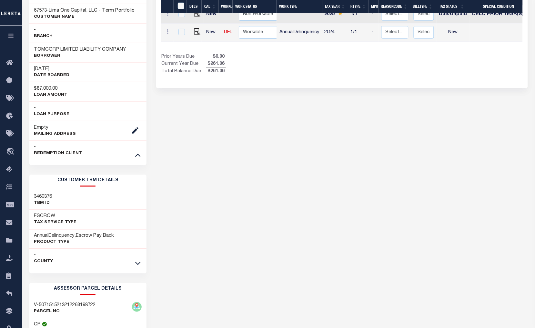
scroll to position [143, 0]
click at [138, 264] on icon at bounding box center [137, 263] width 5 height 7
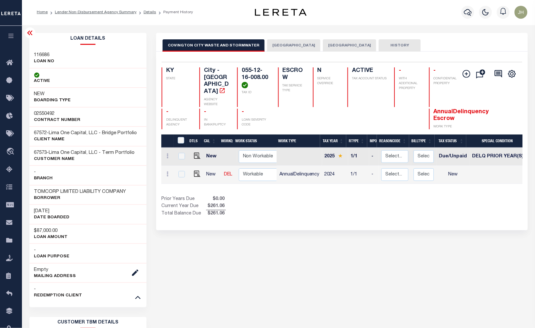
scroll to position [0, 0]
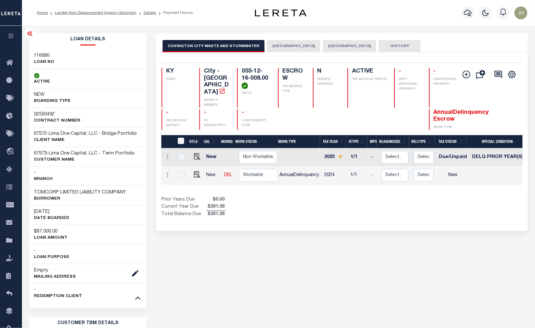
drag, startPoint x: 88, startPoint y: 13, endPoint x: 101, endPoint y: 54, distance: 42.7
click at [88, 13] on link "Lender Non-Disbursement Agency Summary" at bounding box center [96, 13] width 82 height 4
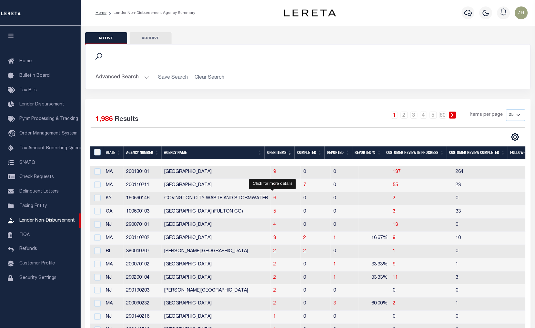
click at [273, 199] on span "6" at bounding box center [274, 198] width 3 height 5
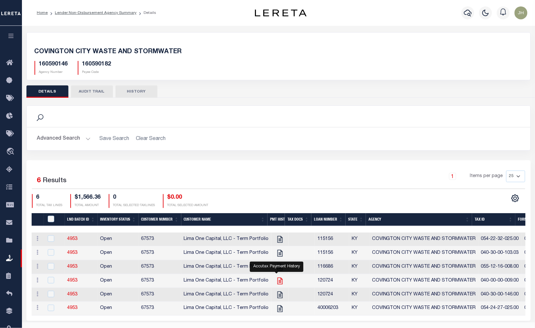
click at [276, 281] on icon "" at bounding box center [280, 281] width 8 height 8
checkbox input "true"
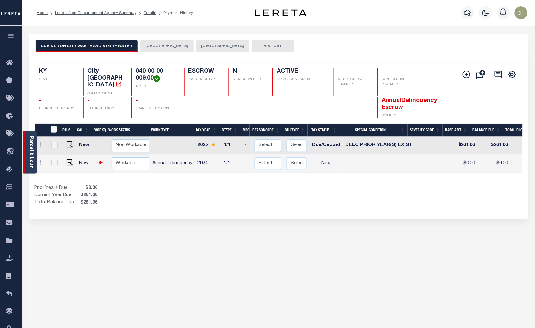
click at [31, 149] on link "Parcel & Loan" at bounding box center [31, 152] width 5 height 33
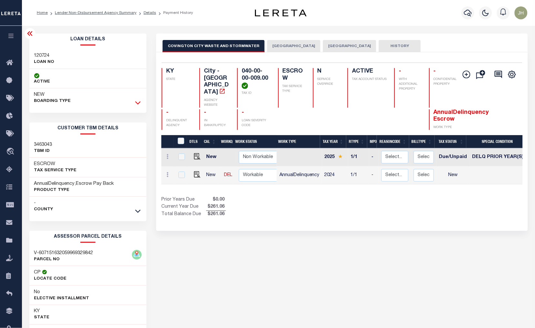
click at [139, 103] on icon at bounding box center [137, 103] width 5 height 3
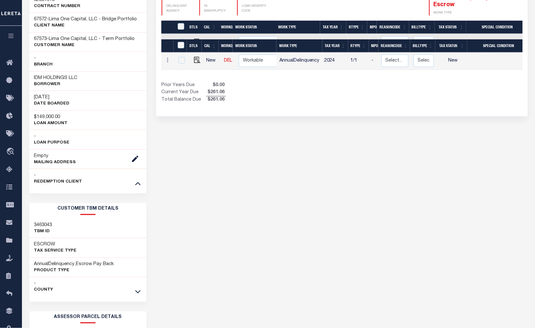
scroll to position [179, 0]
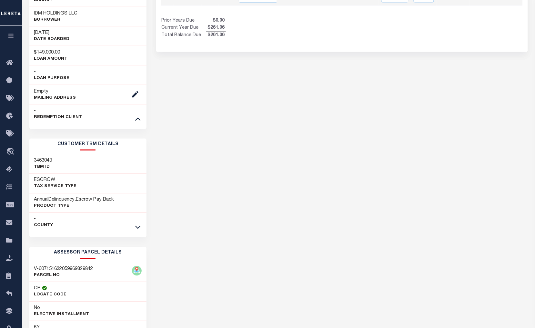
click at [136, 227] on icon at bounding box center [137, 227] width 5 height 3
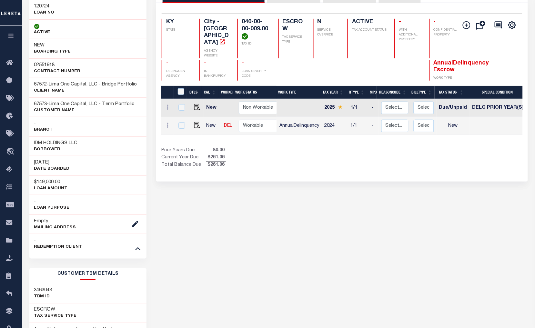
scroll to position [0, 0]
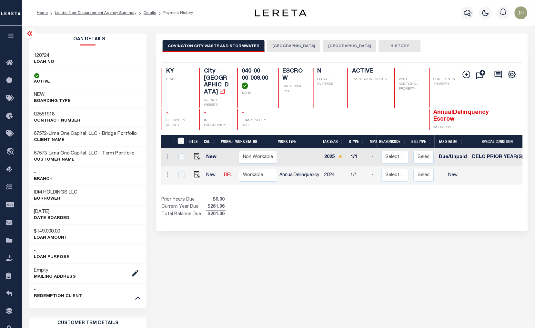
drag, startPoint x: 101, startPoint y: 14, endPoint x: 98, endPoint y: 18, distance: 5.3
click at [100, 13] on link "Lender Non-Disbursement Agency Summary" at bounding box center [96, 13] width 82 height 4
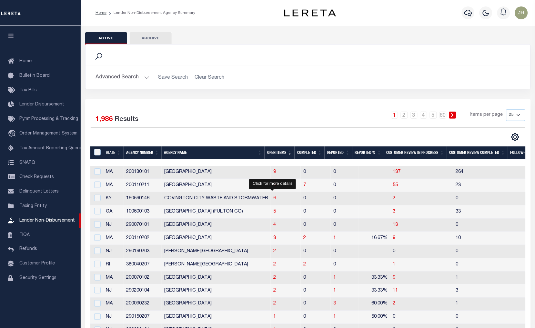
click at [273, 200] on span "6" at bounding box center [274, 198] width 3 height 5
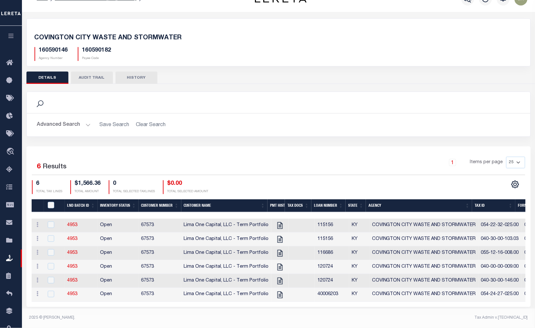
scroll to position [18, 0]
click at [276, 279] on icon "" at bounding box center [280, 281] width 8 height 8
checkbox input "true"
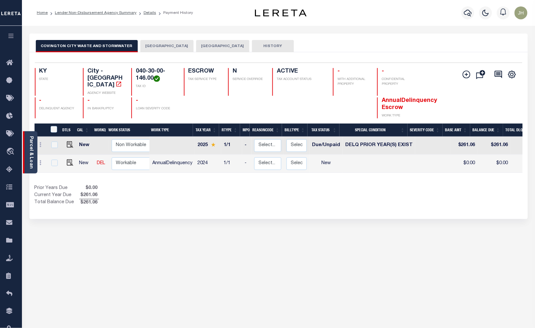
click at [32, 153] on link "Parcel & Loan" at bounding box center [31, 152] width 5 height 33
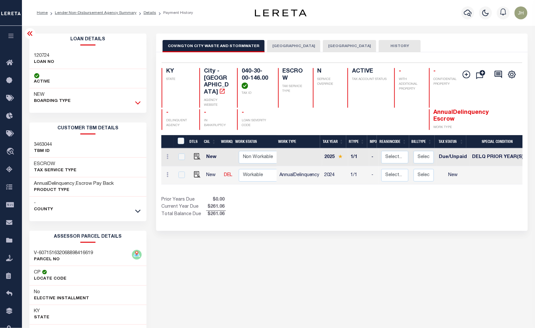
drag, startPoint x: 138, startPoint y: 104, endPoint x: 136, endPoint y: 115, distance: 11.5
click at [138, 104] on icon at bounding box center [137, 103] width 5 height 3
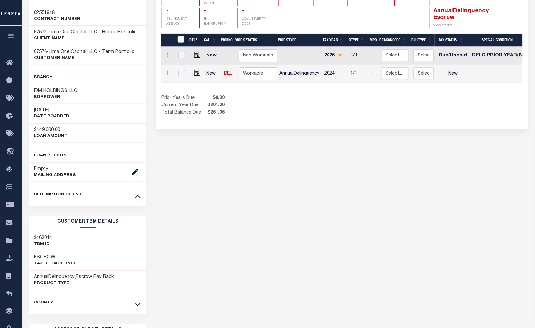
scroll to position [107, 0]
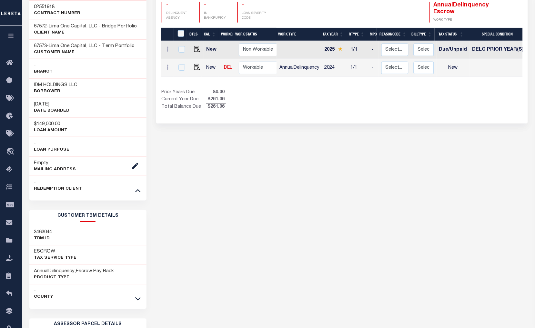
click at [137, 301] on icon at bounding box center [137, 298] width 5 height 7
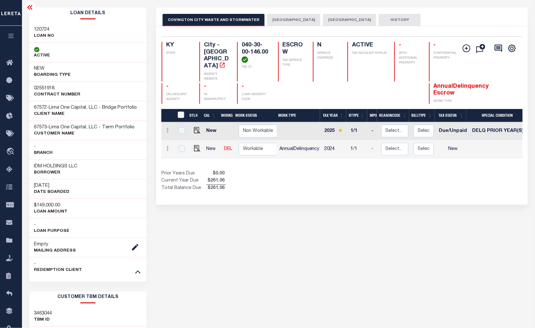
scroll to position [0, 0]
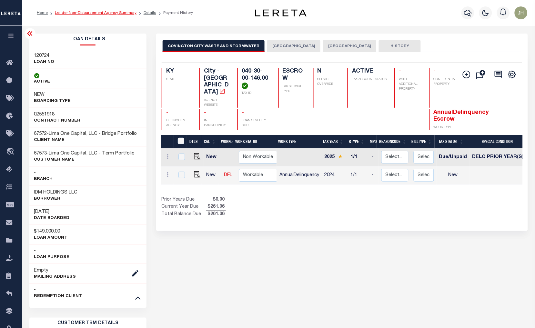
click at [84, 11] on link "Lender Non-Disbursement Agency Summary" at bounding box center [96, 13] width 82 height 4
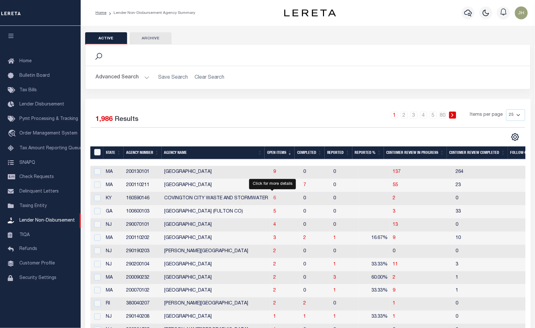
click at [273, 199] on span "6" at bounding box center [274, 198] width 3 height 5
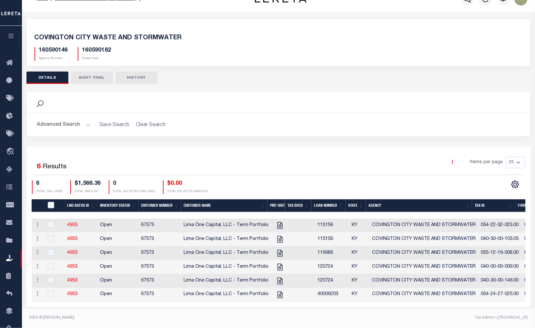
scroll to position [18, 0]
click at [276, 294] on icon "" at bounding box center [280, 294] width 8 height 8
checkbox input "true"
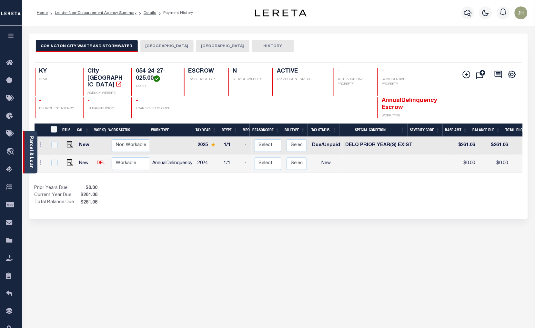
click at [31, 149] on link "Parcel & Loan" at bounding box center [31, 152] width 5 height 33
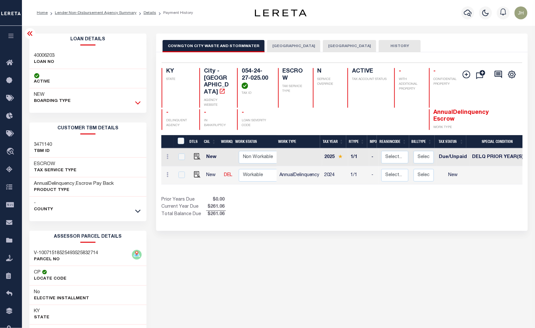
click at [139, 103] on icon at bounding box center [137, 103] width 5 height 3
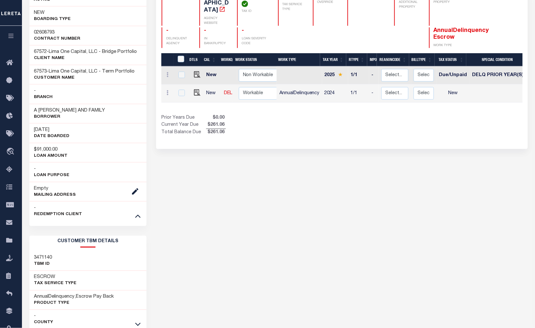
scroll to position [107, 0]
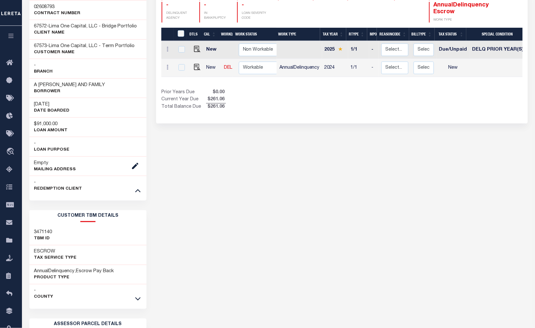
drag, startPoint x: 139, startPoint y: 191, endPoint x: 140, endPoint y: 194, distance: 3.9
click at [139, 191] on icon at bounding box center [137, 190] width 5 height 7
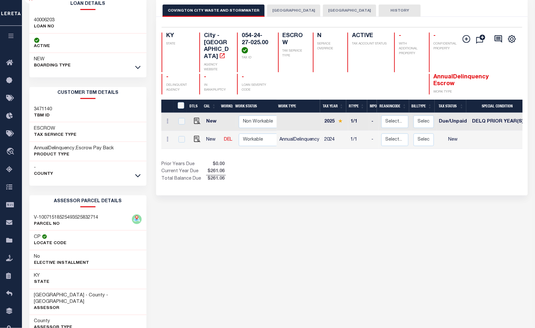
scroll to position [36, 0]
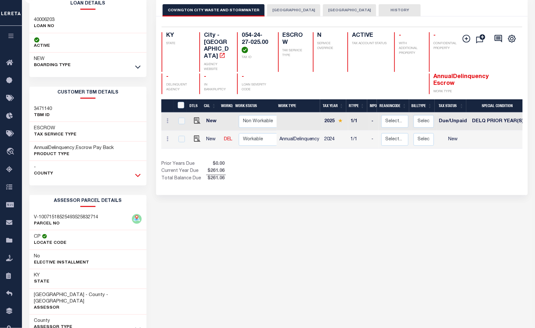
click at [138, 177] on icon at bounding box center [137, 175] width 5 height 3
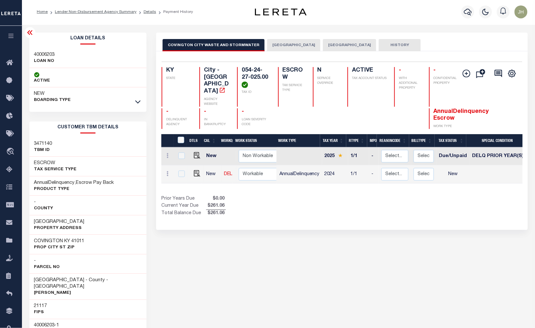
scroll to position [0, 0]
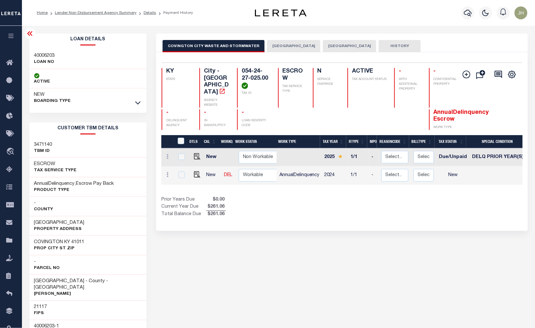
click at [282, 46] on button "COVINGTON CITY" at bounding box center [293, 46] width 53 height 12
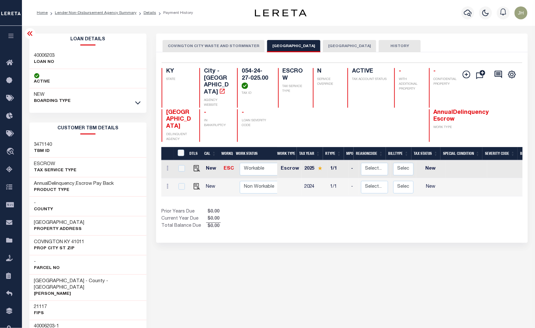
click at [215, 46] on button "COVINGTON CITY WASTE AND STORMWATER" at bounding box center [213, 46] width 102 height 12
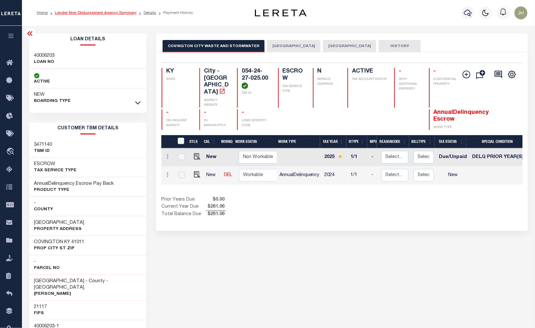
click at [86, 15] on link "Lender Non-Disbursement Agency Summary" at bounding box center [96, 13] width 82 height 4
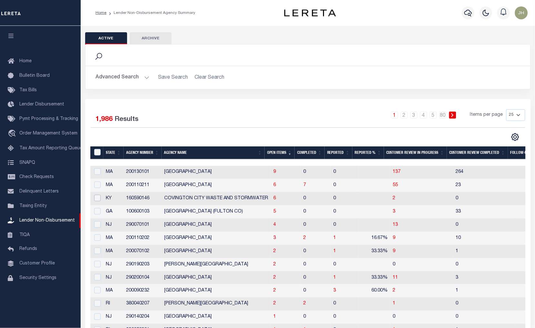
click at [97, 200] on input "checkbox" at bounding box center [97, 198] width 6 height 6
checkbox input "true"
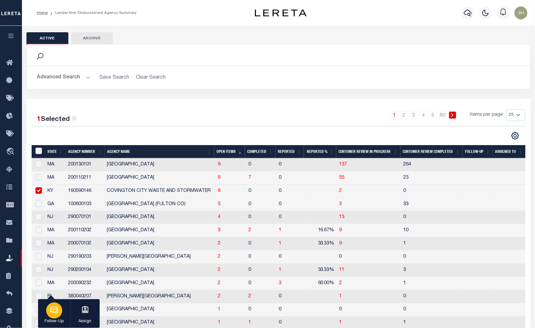
click at [56, 315] on div "button" at bounding box center [54, 310] width 16 height 16
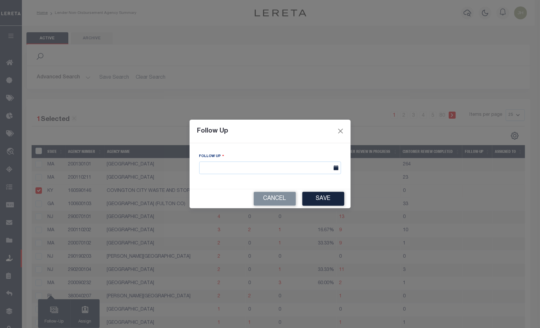
click at [334, 168] on icon at bounding box center [336, 167] width 5 height 5
click at [267, 171] on input "text" at bounding box center [270, 168] width 142 height 13
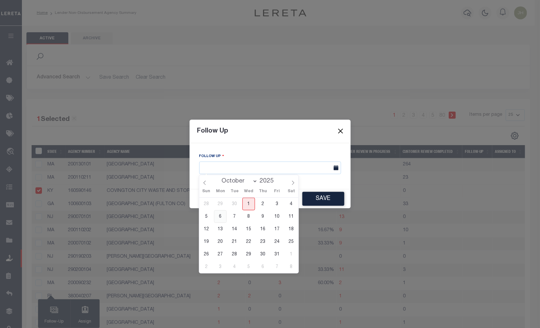
click at [220, 218] on span "6" at bounding box center [220, 216] width 13 height 13
type input "[DATE]"
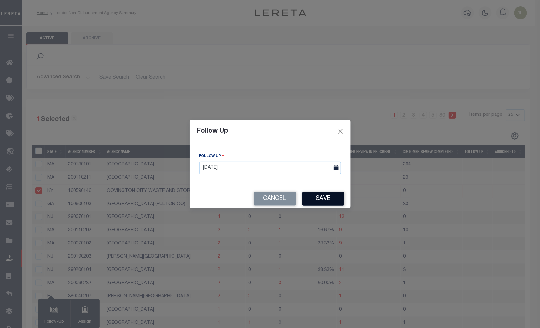
click at [313, 198] on button "Save" at bounding box center [323, 199] width 42 height 14
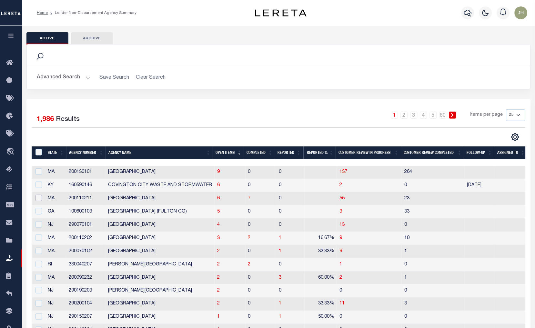
click at [40, 198] on input "checkbox" at bounding box center [38, 198] width 6 height 6
checkbox input "true"
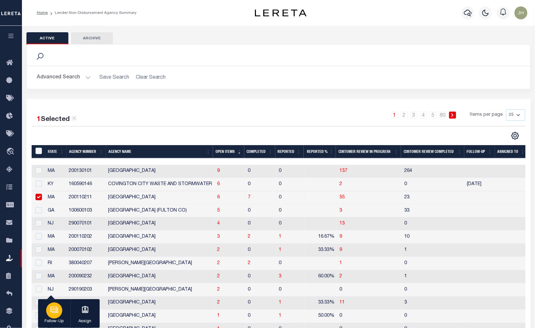
click at [55, 313] on icon "button" at bounding box center [54, 310] width 8 height 8
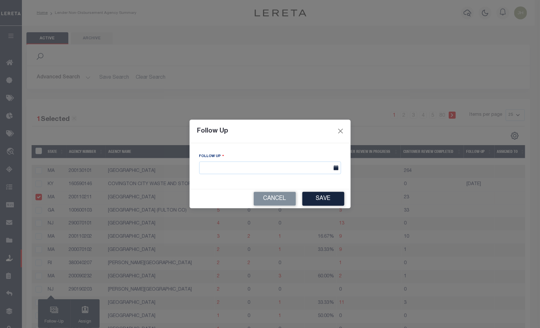
click at [334, 168] on icon at bounding box center [336, 167] width 5 height 5
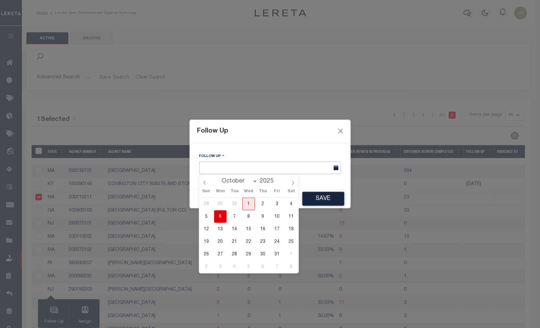
click at [239, 169] on input "text" at bounding box center [270, 168] width 142 height 13
click at [220, 217] on span "6" at bounding box center [220, 216] width 13 height 13
type input "10/06/2025"
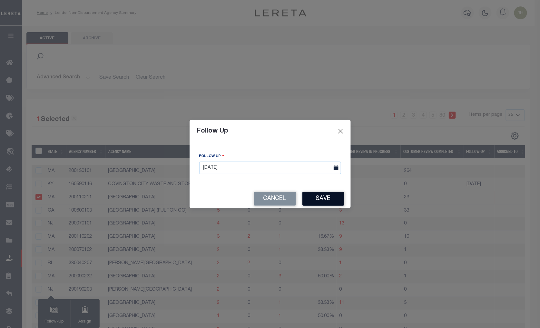
click at [320, 198] on button "Save" at bounding box center [323, 199] width 42 height 14
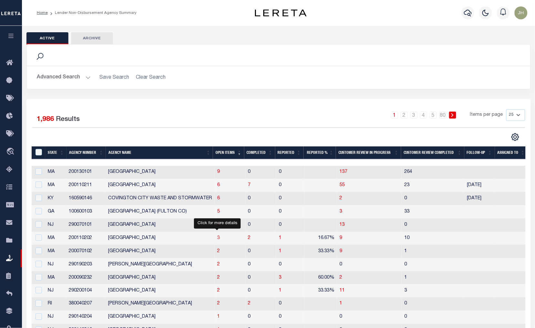
click at [217, 238] on span "3" at bounding box center [218, 238] width 3 height 5
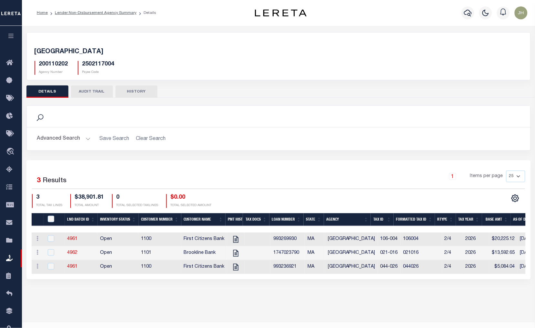
click at [102, 307] on div "Active Archive Search Advanced Search Save Search Clear Search In In AK AL AR AZ" at bounding box center [278, 173] width 513 height 295
click at [233, 240] on icon "" at bounding box center [235, 239] width 5 height 7
checkbox input "true"
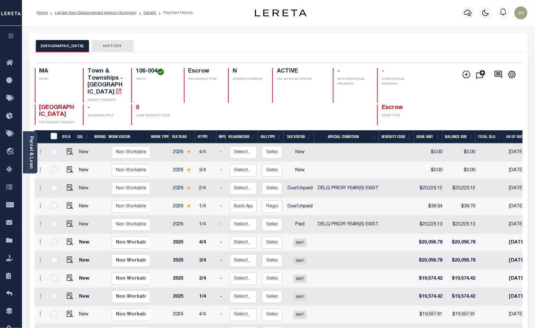
click at [29, 157] on link "Parcel & Loan" at bounding box center [31, 152] width 5 height 33
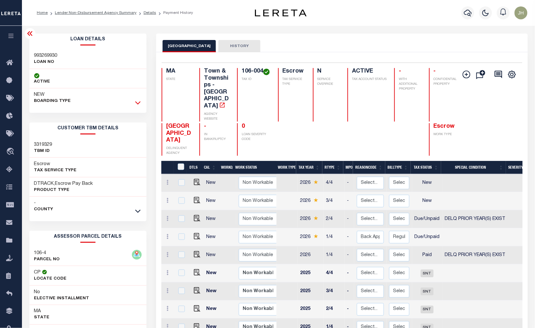
click at [138, 104] on icon at bounding box center [137, 103] width 5 height 3
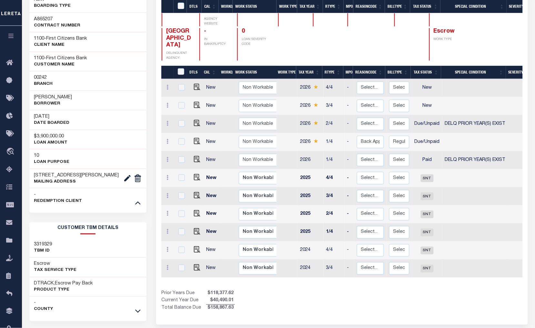
scroll to position [179, 0]
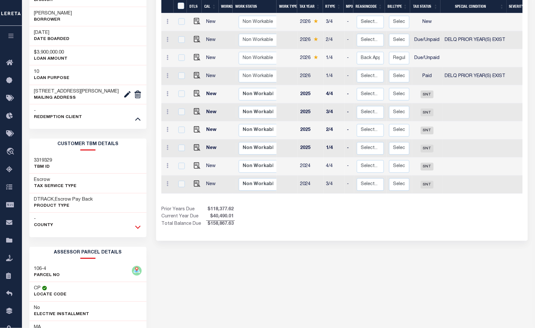
click at [139, 231] on icon at bounding box center [137, 227] width 5 height 7
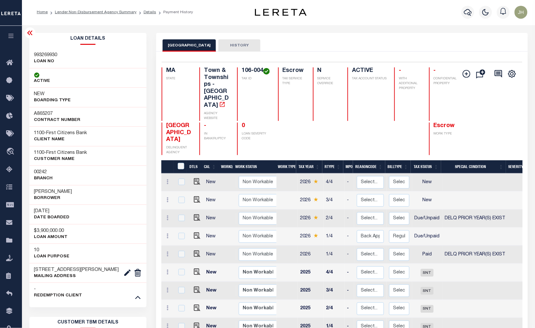
scroll to position [0, 0]
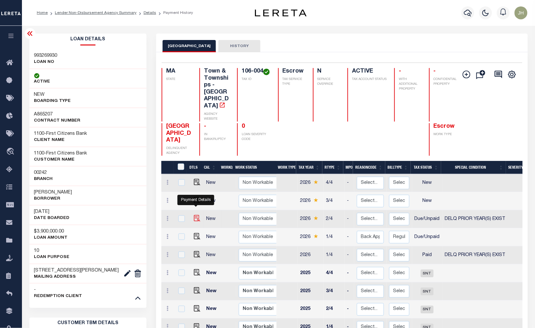
click at [194, 215] on img "" at bounding box center [197, 218] width 6 height 6
checkbox input "true"
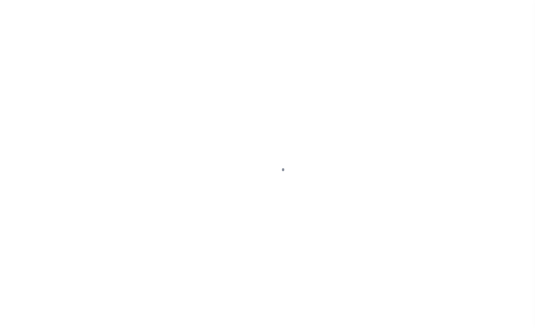
select select "DUE"
select select "18"
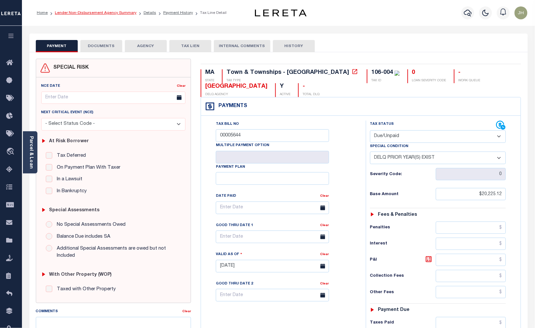
click at [81, 13] on link "Lender Non-Disbursement Agency Summary" at bounding box center [96, 13] width 82 height 4
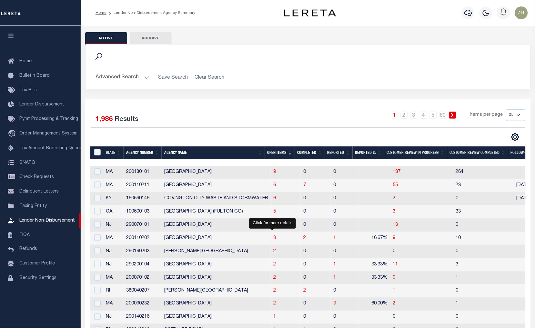
click at [273, 240] on span "3" at bounding box center [274, 238] width 3 height 5
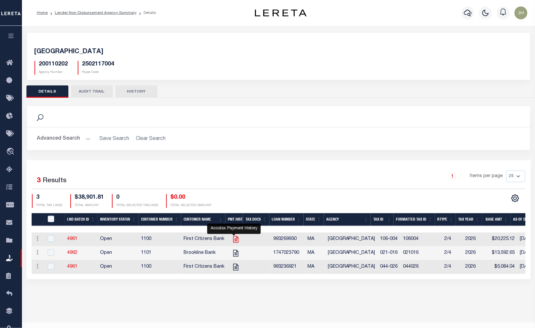
click at [233, 241] on icon "" at bounding box center [235, 239] width 5 height 7
checkbox input "true"
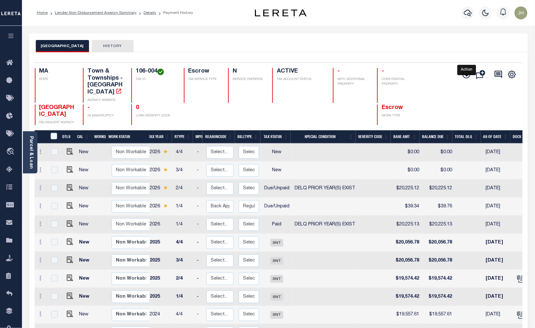
drag, startPoint x: 466, startPoint y: 76, endPoint x: 464, endPoint y: 79, distance: 3.8
click at [466, 76] on icon "" at bounding box center [466, 74] width 3 height 3
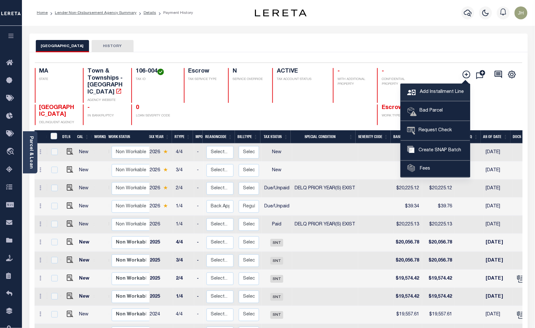
click at [432, 92] on span "Add Installment Line" at bounding box center [440, 92] width 45 height 7
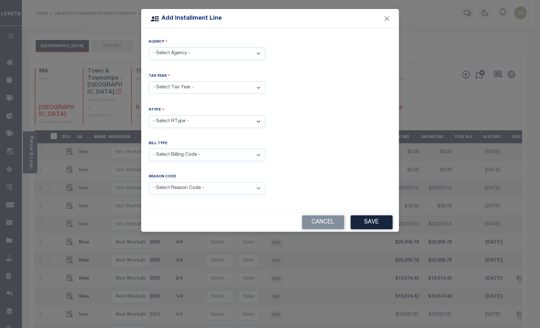
drag, startPoint x: 257, startPoint y: 54, endPoint x: 257, endPoint y: 59, distance: 5.8
click at [257, 54] on select "- Select Agency - WELLESLEY TOWN - Town & Townships" at bounding box center [207, 53] width 116 height 13
select select "2502117004"
click at [149, 47] on select "- Select Agency - WELLESLEY TOWN - Town & Townships" at bounding box center [207, 53] width 116 height 13
drag, startPoint x: 212, startPoint y: 88, endPoint x: 207, endPoint y: 92, distance: 6.2
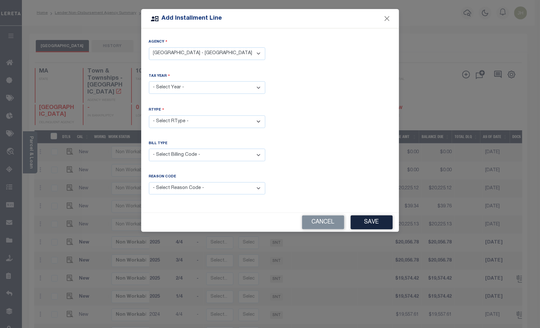
click at [212, 88] on select "- Select Year - 2005 2006 2007 2008 2009 2010 2011 2012 2013 2014 2015 2016 201…" at bounding box center [207, 87] width 116 height 13
select select "2026"
click at [149, 81] on select "- Select Year - 2005 2006 2007 2008 2009 2010 2011 2012 2013 2014 2015 2016 201…" at bounding box center [207, 87] width 116 height 13
click at [188, 121] on select "- Select RType - 1/4 2/4 3/4 4/4" at bounding box center [207, 121] width 116 height 13
select select "0"
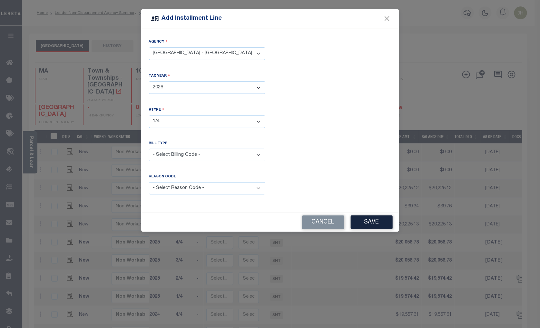
click at [149, 115] on select "- Select RType - 1/4 2/4 3/4 4/4" at bounding box center [207, 121] width 116 height 13
click at [260, 155] on select "- Select Billing Code - Regular Delinquent Supplemental Corrected/Adjusted Bill…" at bounding box center [207, 155] width 116 height 13
select select "1"
click at [149, 149] on select "- Select Billing Code - Regular Delinquent Supplemental Corrected/Adjusted Bill…" at bounding box center [207, 155] width 116 height 13
drag, startPoint x: 257, startPoint y: 187, endPoint x: 248, endPoint y: 189, distance: 9.8
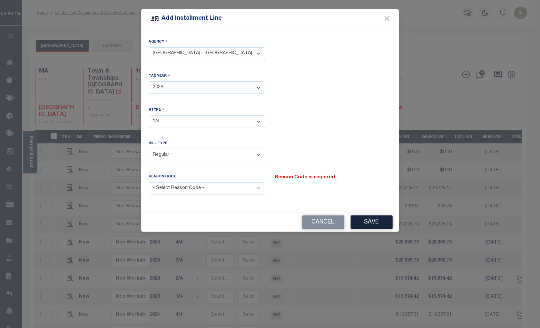
click at [257, 187] on select "- Select Reason Code - Payment Reversal Taxable Value Change Assessment Change …" at bounding box center [207, 188] width 116 height 13
select select "12"
click at [149, 182] on select "- Select Reason Code - Payment Reversal Taxable Value Change Assessment Change …" at bounding box center [207, 188] width 116 height 13
click at [369, 221] on button "Save" at bounding box center [372, 222] width 42 height 14
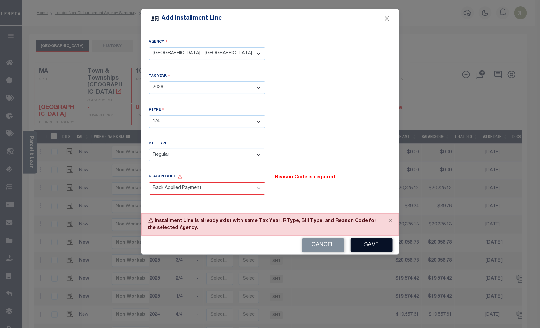
click at [363, 247] on button "Save" at bounding box center [372, 245] width 42 height 14
click at [324, 243] on button "Cancel" at bounding box center [323, 245] width 42 height 14
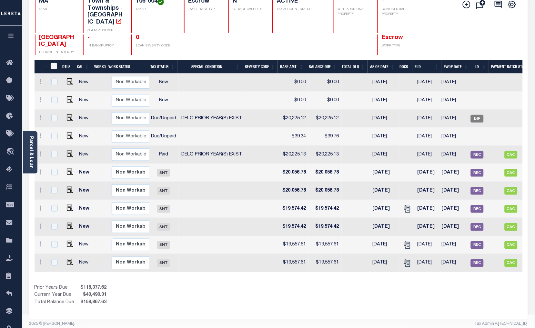
scroll to position [0, 103]
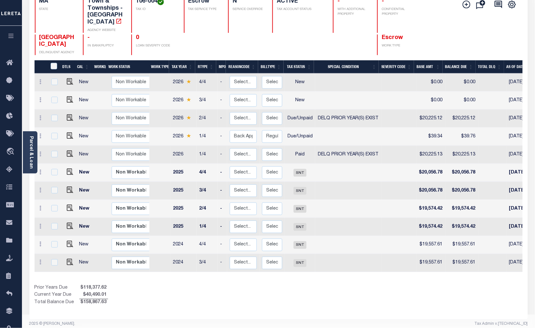
drag, startPoint x: 82, startPoint y: 131, endPoint x: 92, endPoint y: 143, distance: 16.3
click at [82, 131] on td "New" at bounding box center [85, 137] width 18 height 18
checkbox input "true"
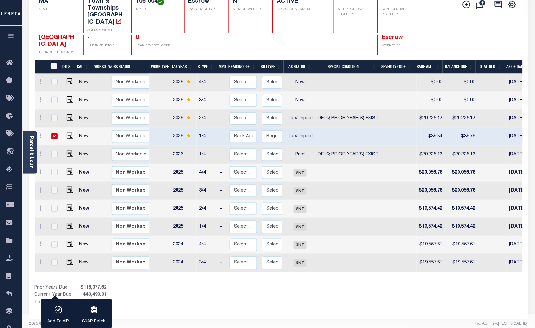
click at [54, 133] on input "checkbox" at bounding box center [54, 136] width 6 height 6
checkbox input "false"
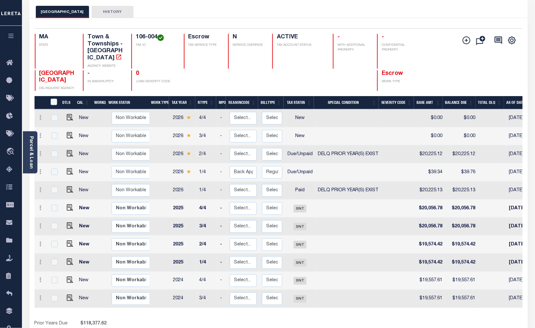
click at [462, 322] on div "Show Tax Lines before Bill Release Date Prior Years Due $118,377.62 Current Yea…" at bounding box center [278, 331] width 488 height 22
